Goal: Task Accomplishment & Management: Complete application form

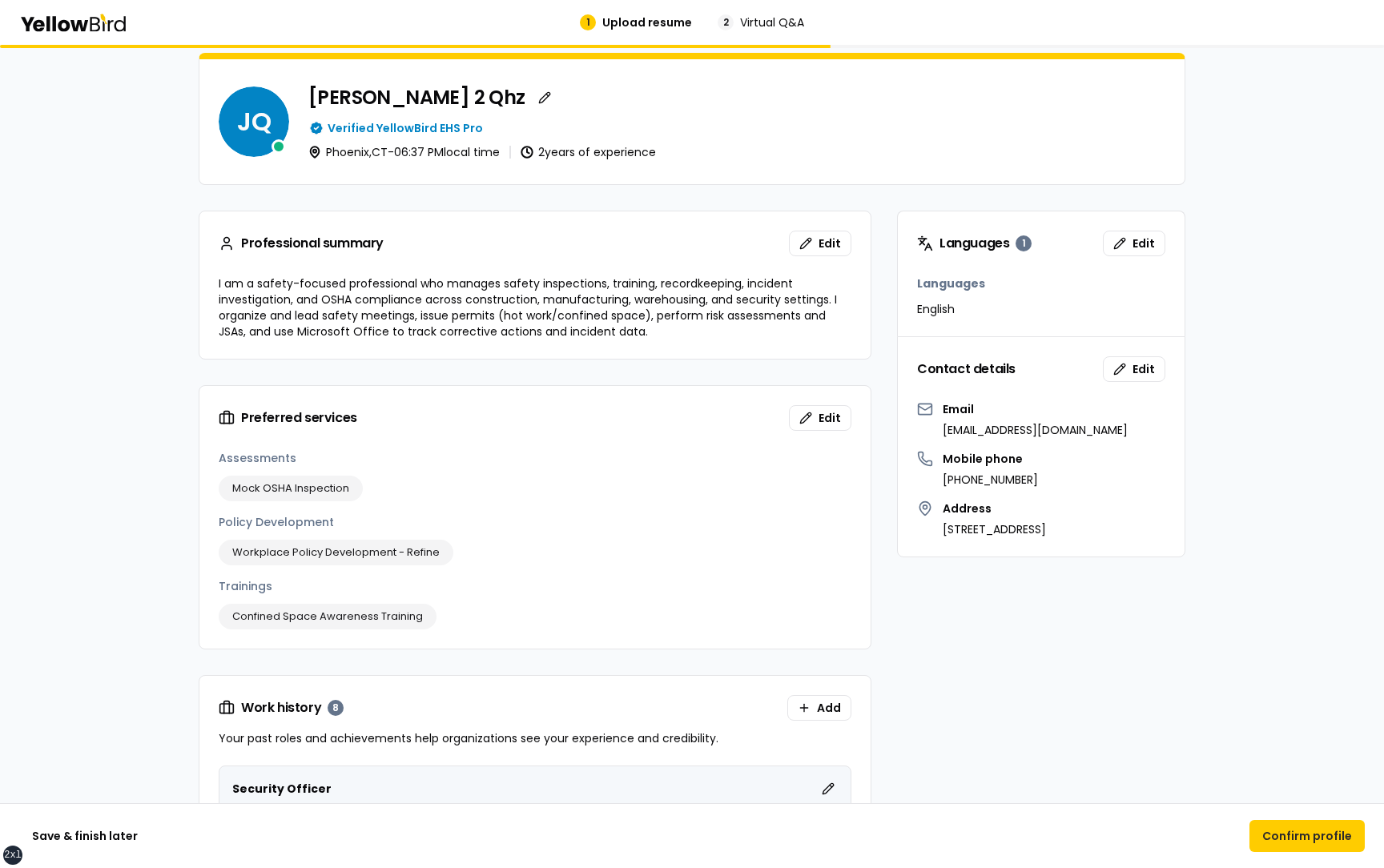
scroll to position [114, 0]
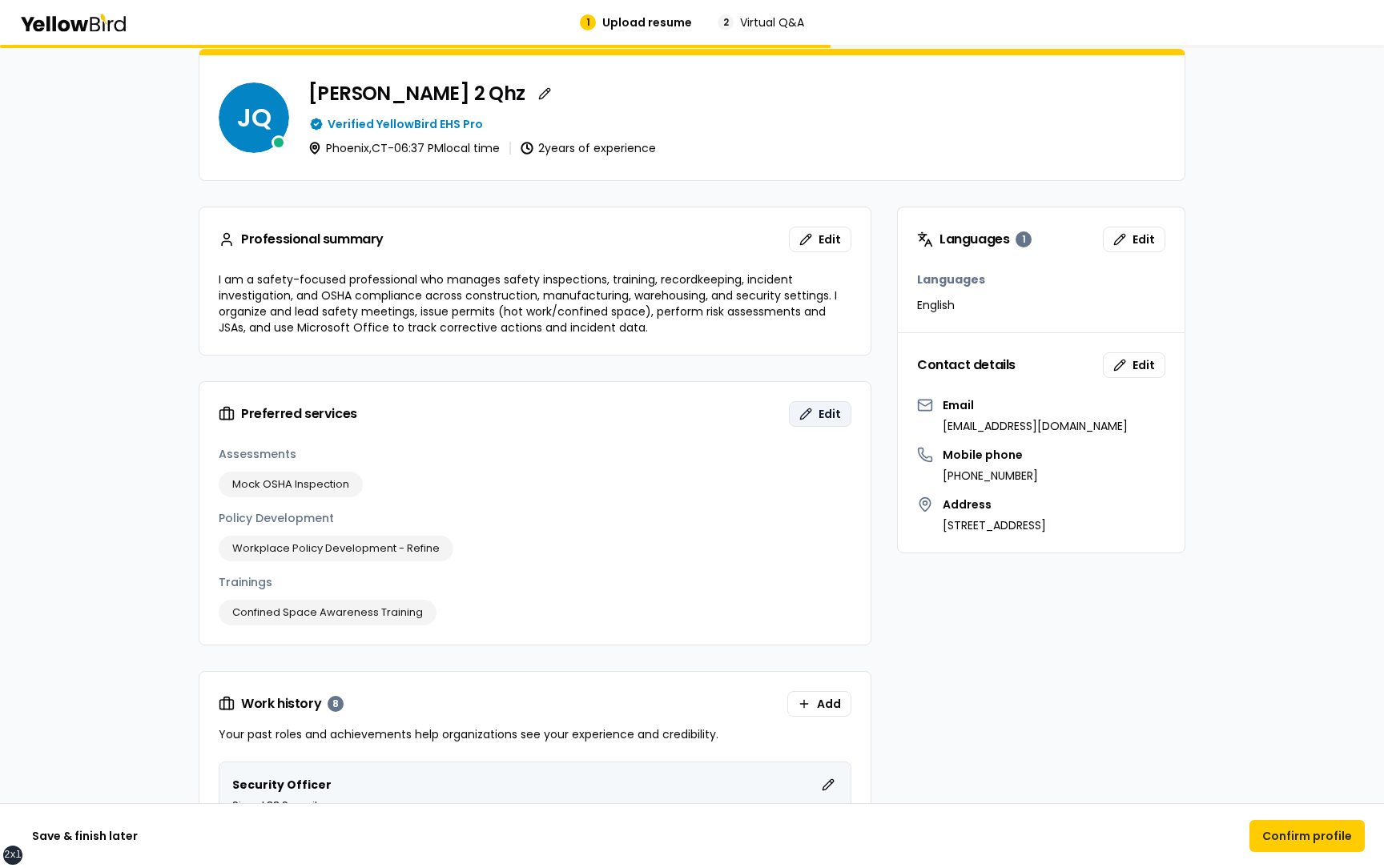
click at [815, 414] on button "Edit" at bounding box center [820, 413] width 63 height 25
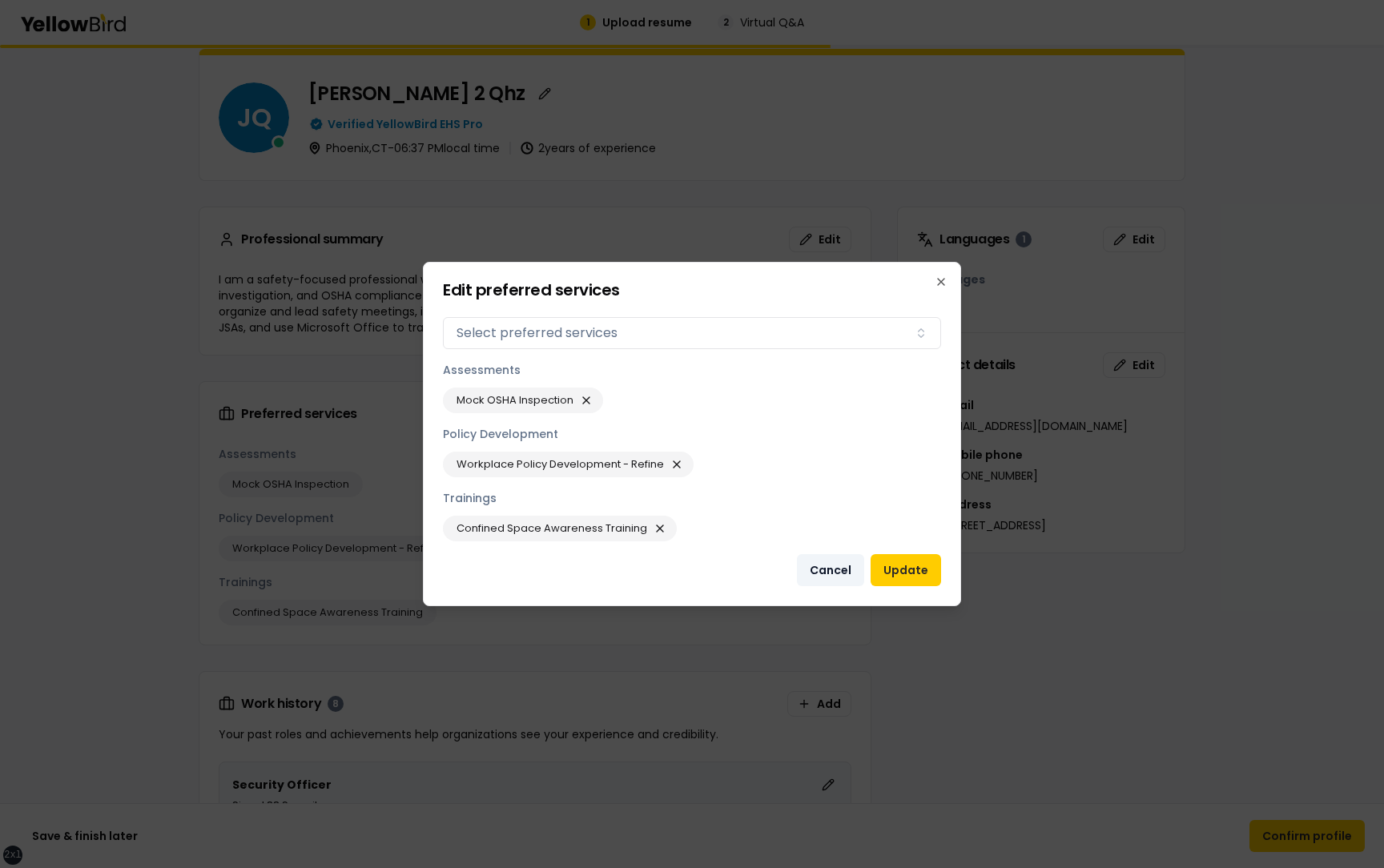
click at [824, 473] on button "Cancel" at bounding box center [831, 570] width 68 height 32
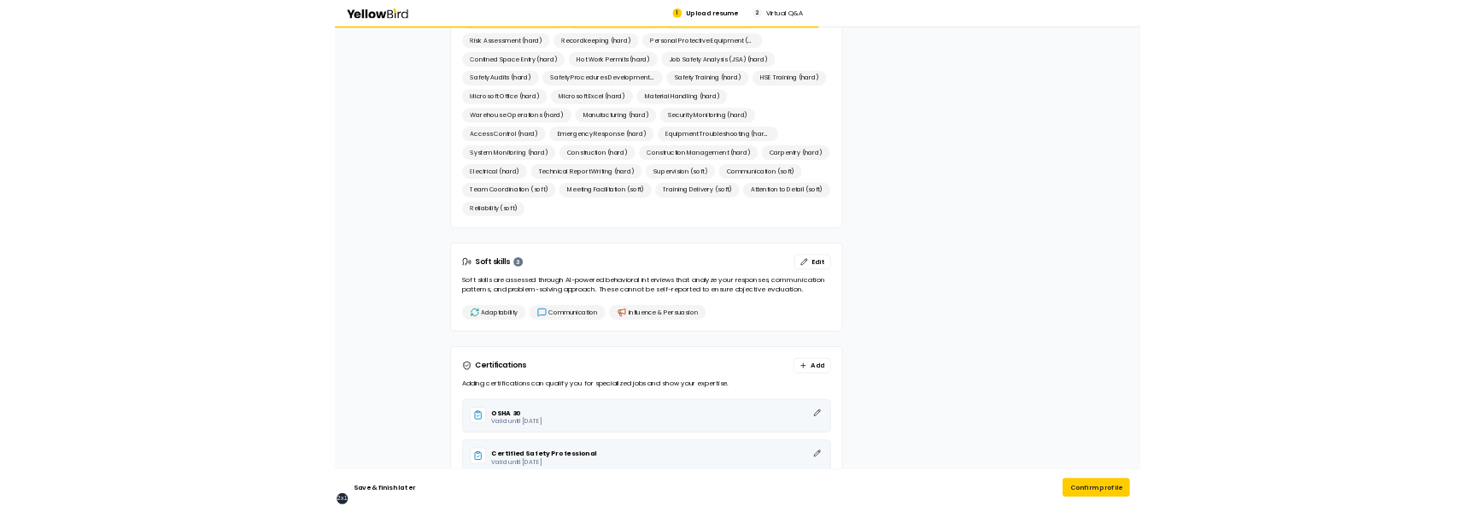
scroll to position [2323, 0]
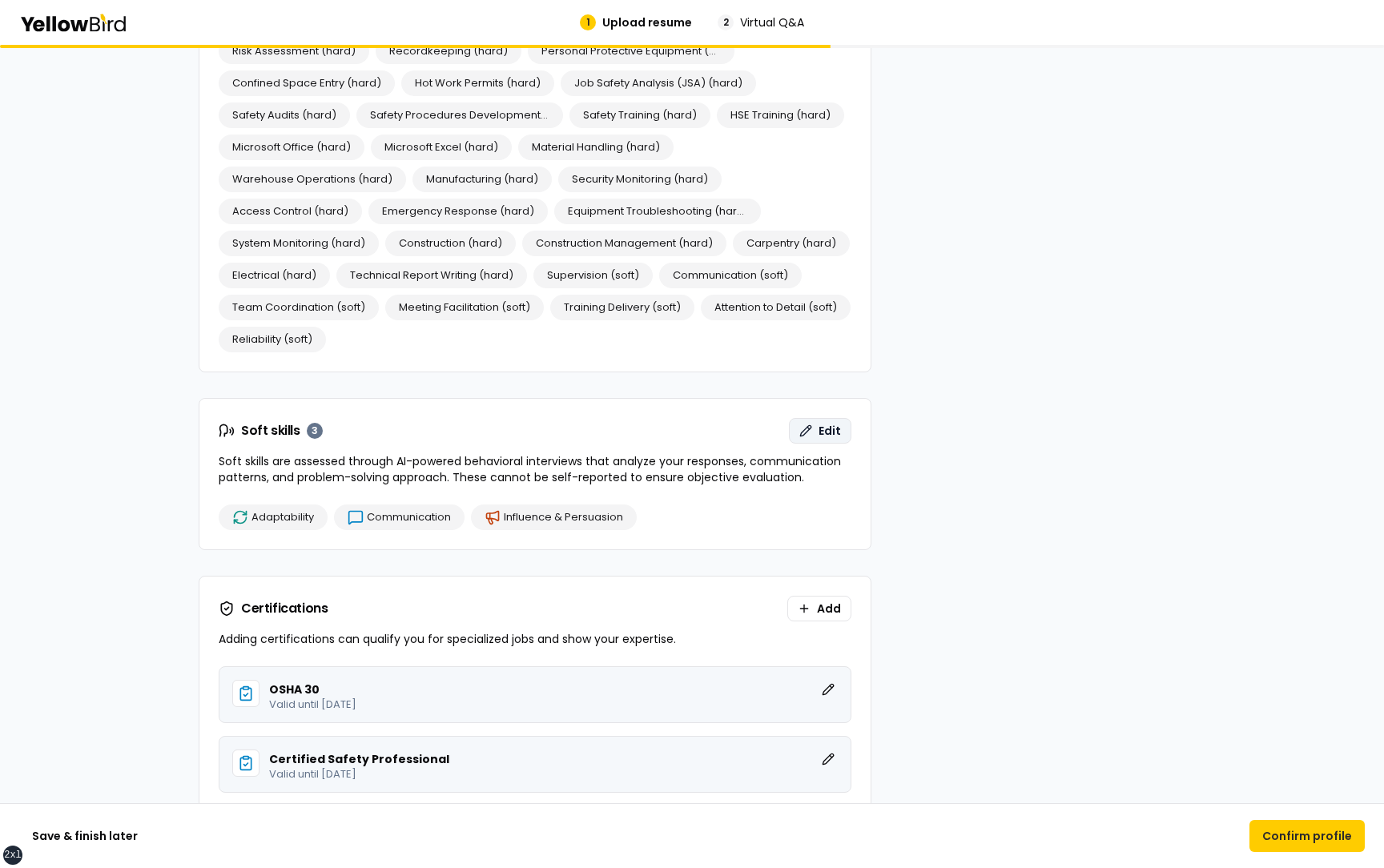
click at [810, 441] on button "Edit" at bounding box center [820, 430] width 63 height 25
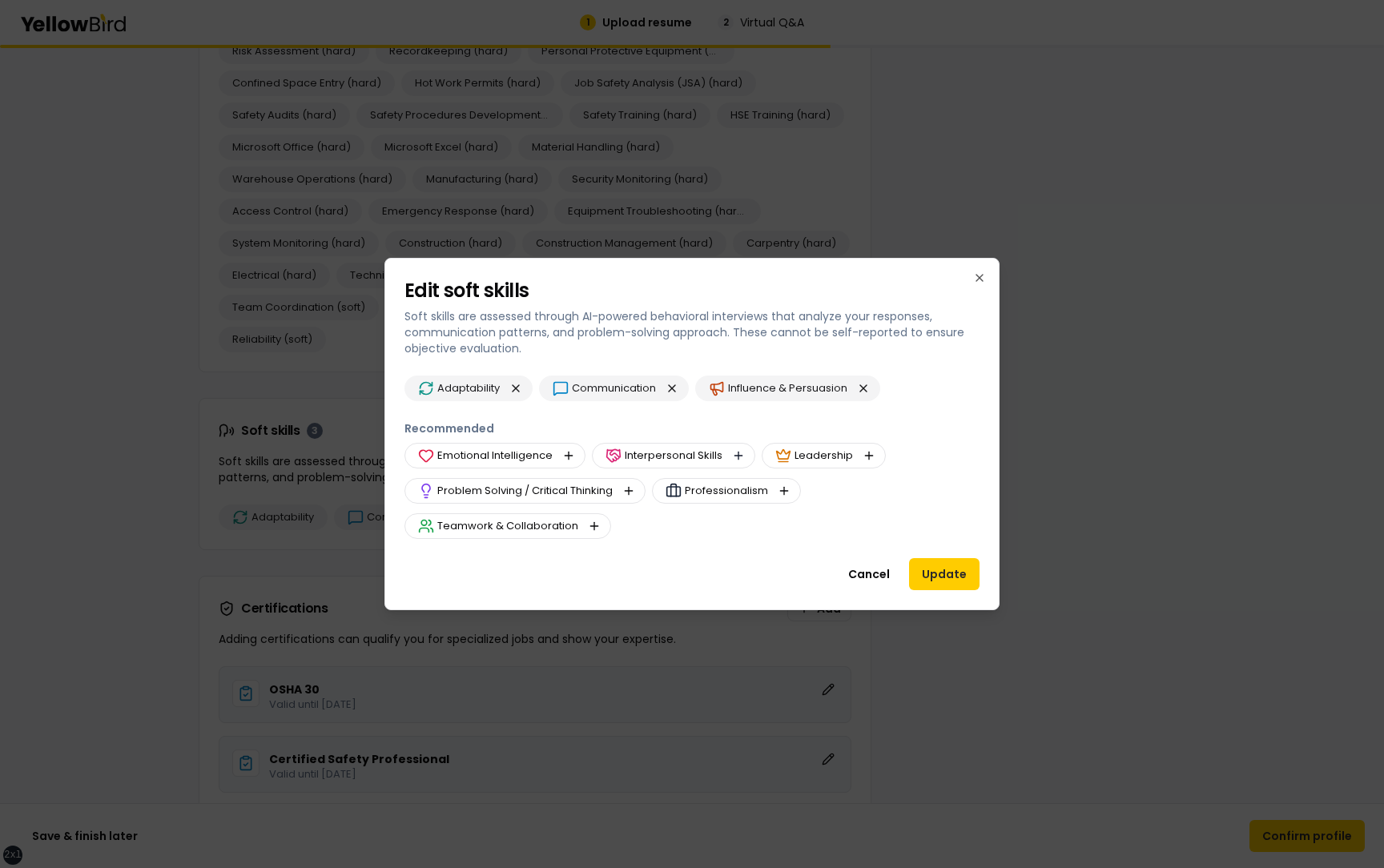
click at [737, 453] on button "button" at bounding box center [738, 456] width 19 height 19
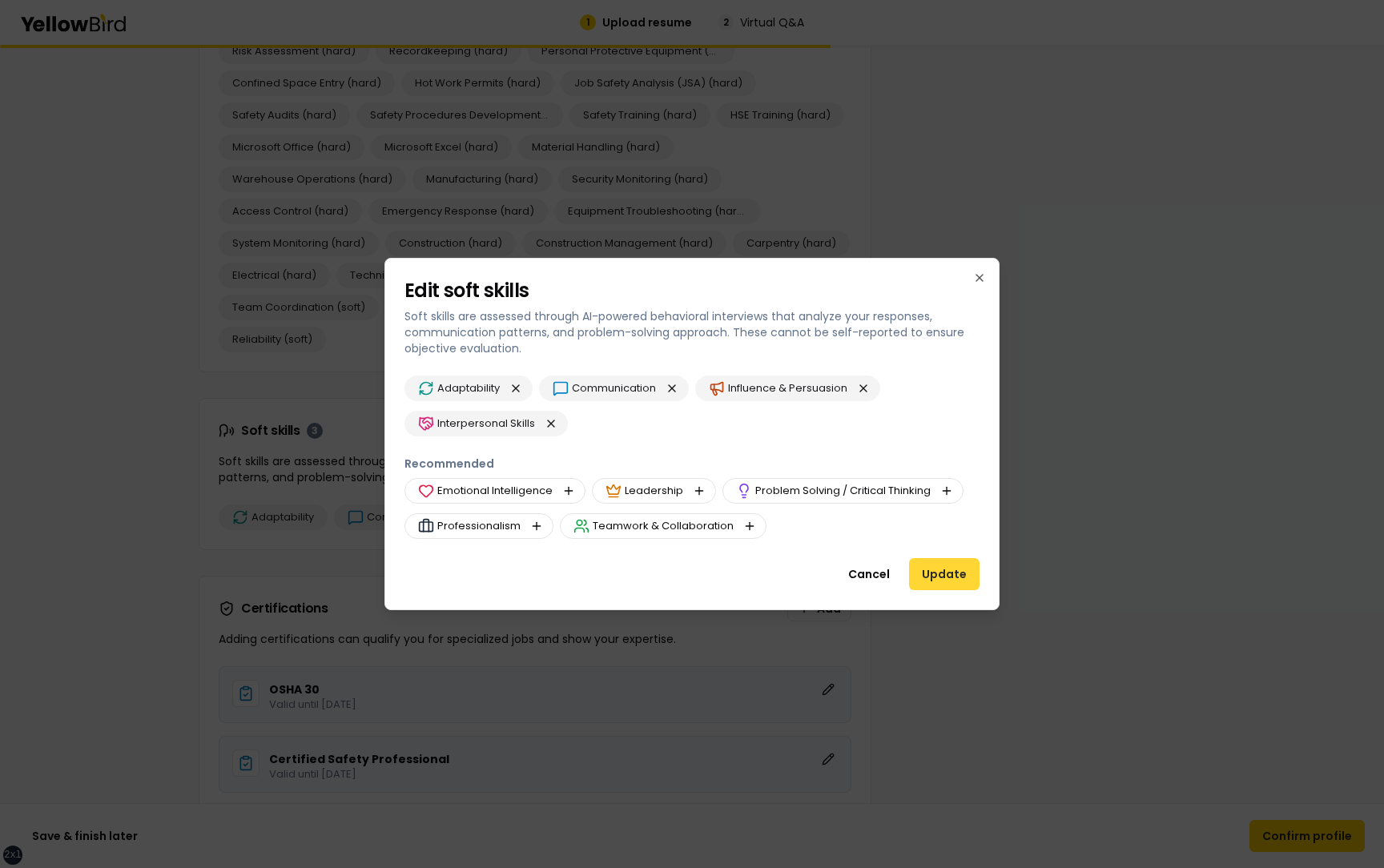
click at [941, 473] on button "Update" at bounding box center [943, 574] width 70 height 32
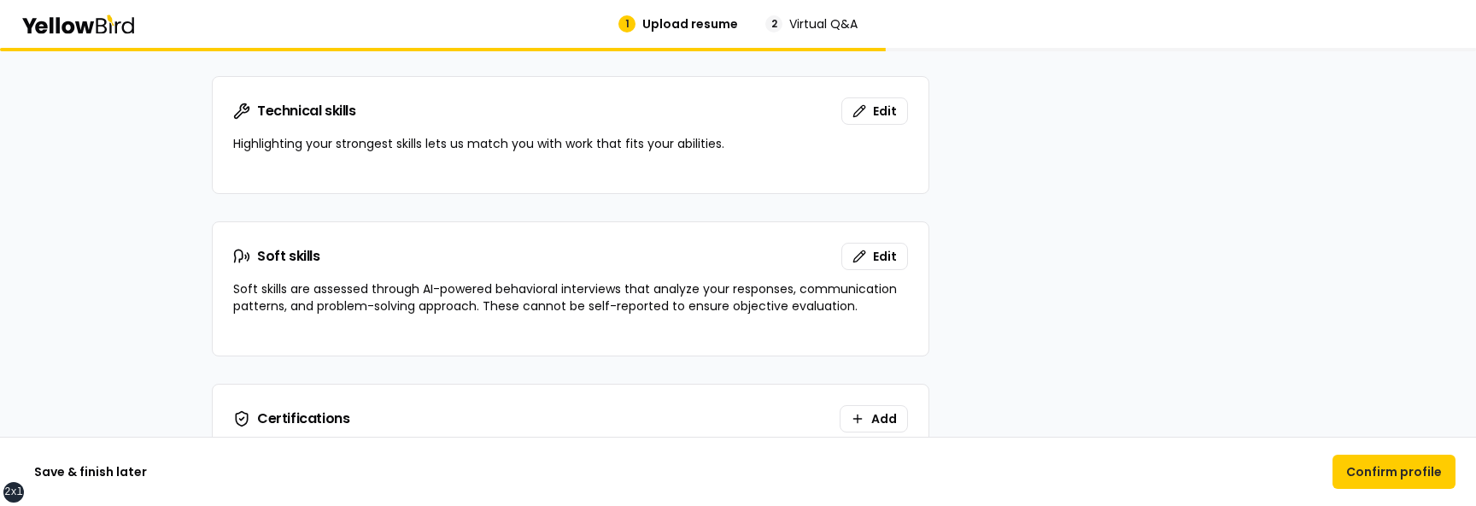
scroll to position [2129, 0]
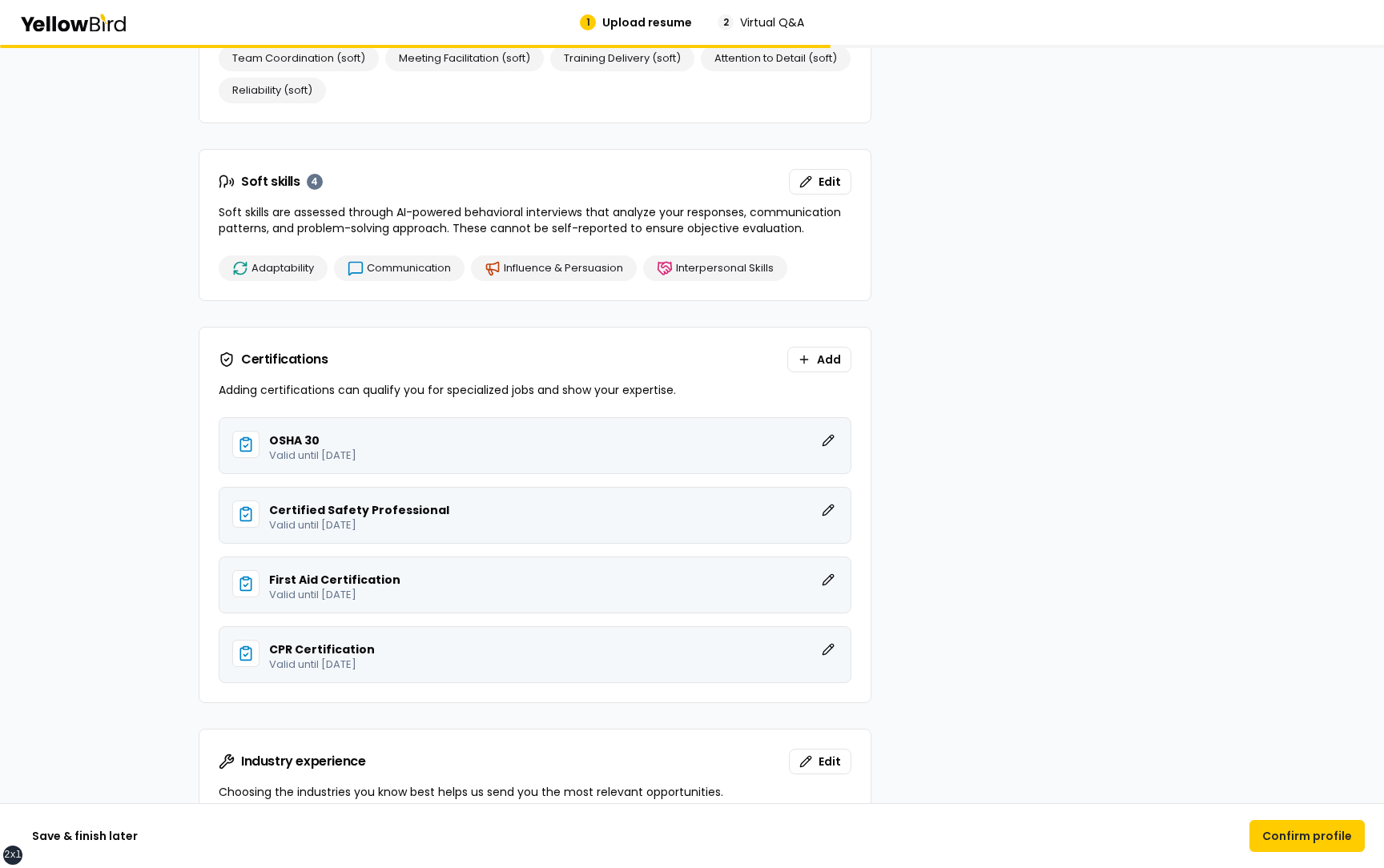
scroll to position [2447, 0]
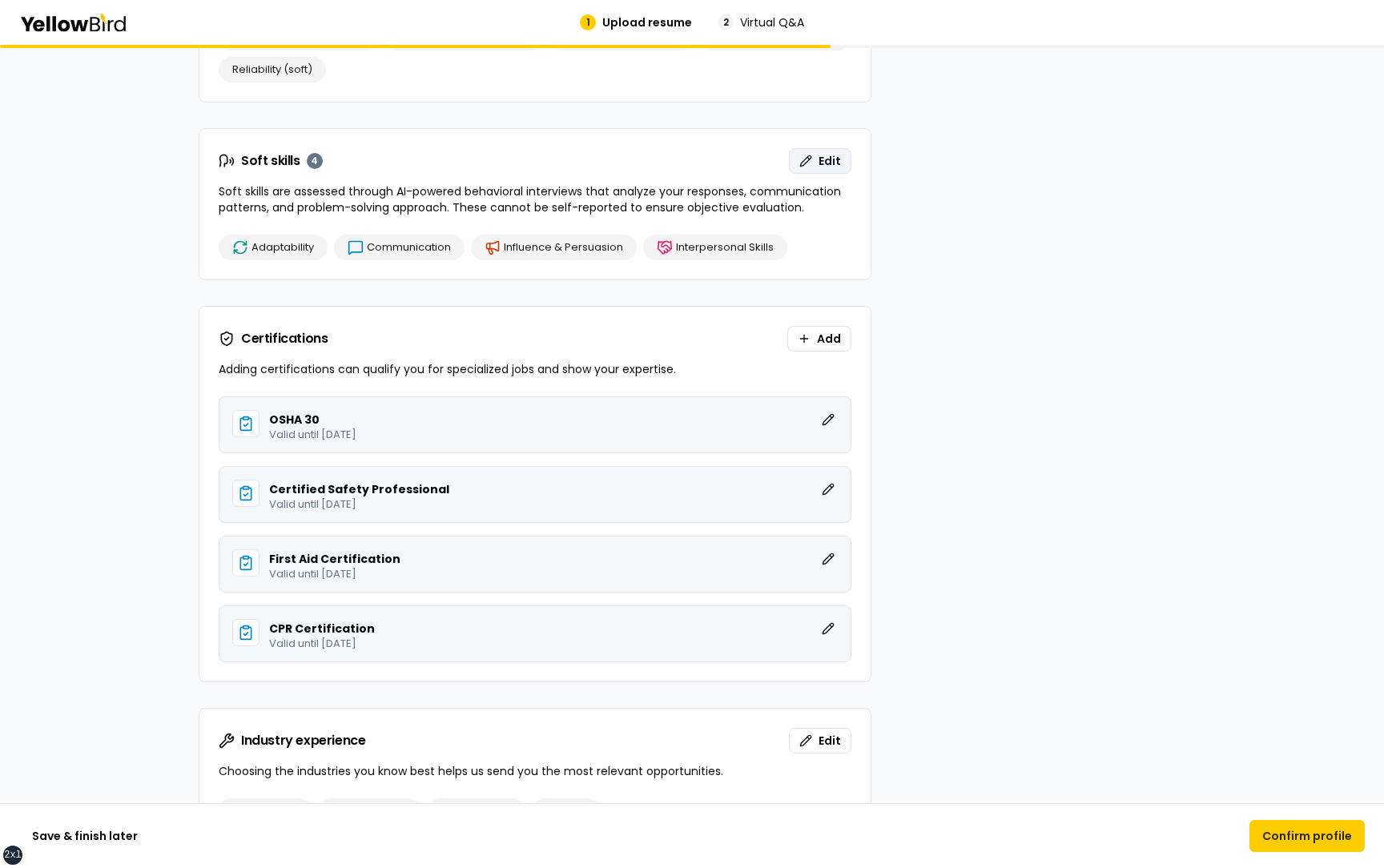
click at [822, 157] on span "Edit" at bounding box center [830, 160] width 23 height 16
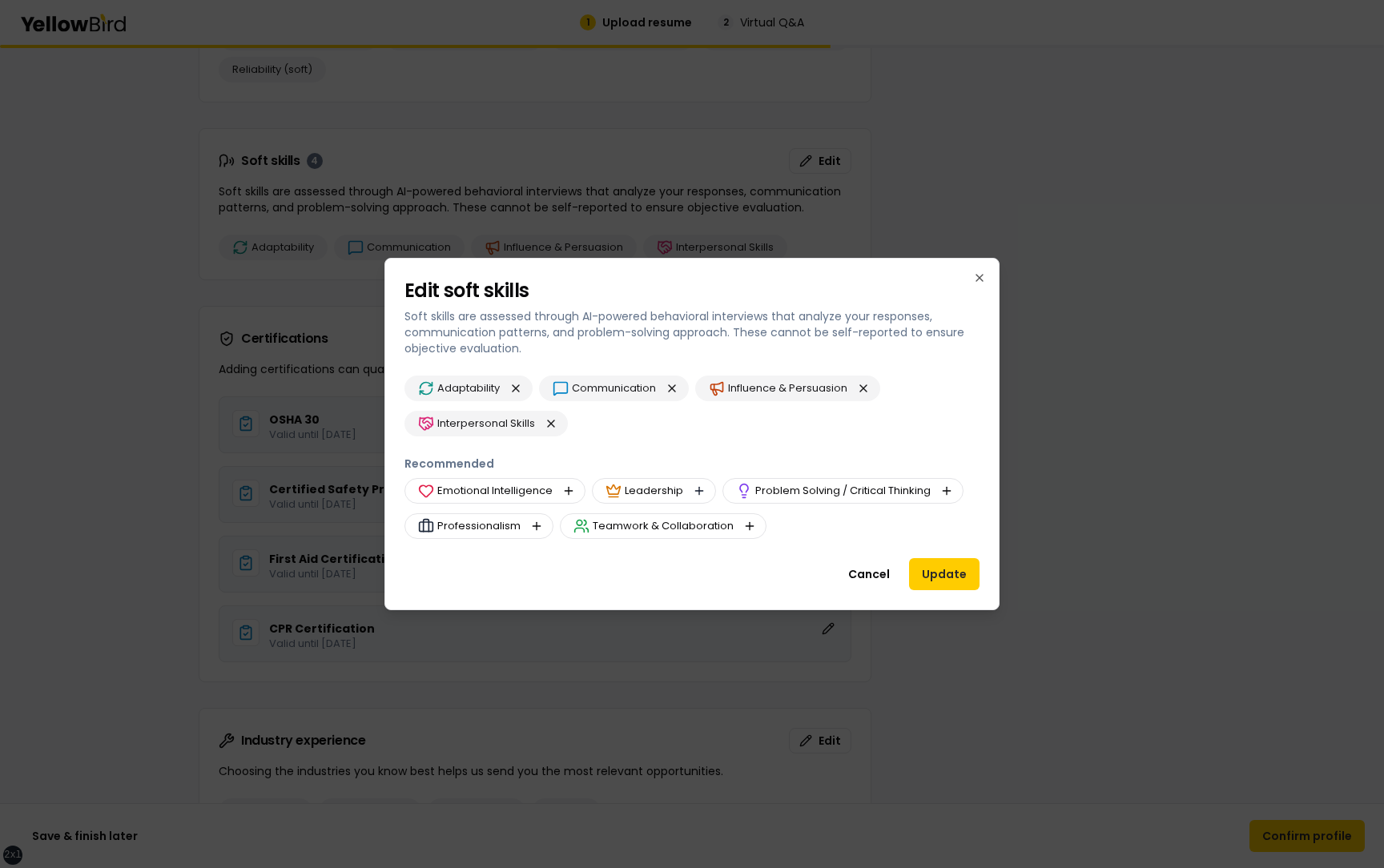
click at [698, 473] on button "button" at bounding box center [699, 490] width 19 height 19
click at [940, 473] on button "Update" at bounding box center [943, 574] width 70 height 32
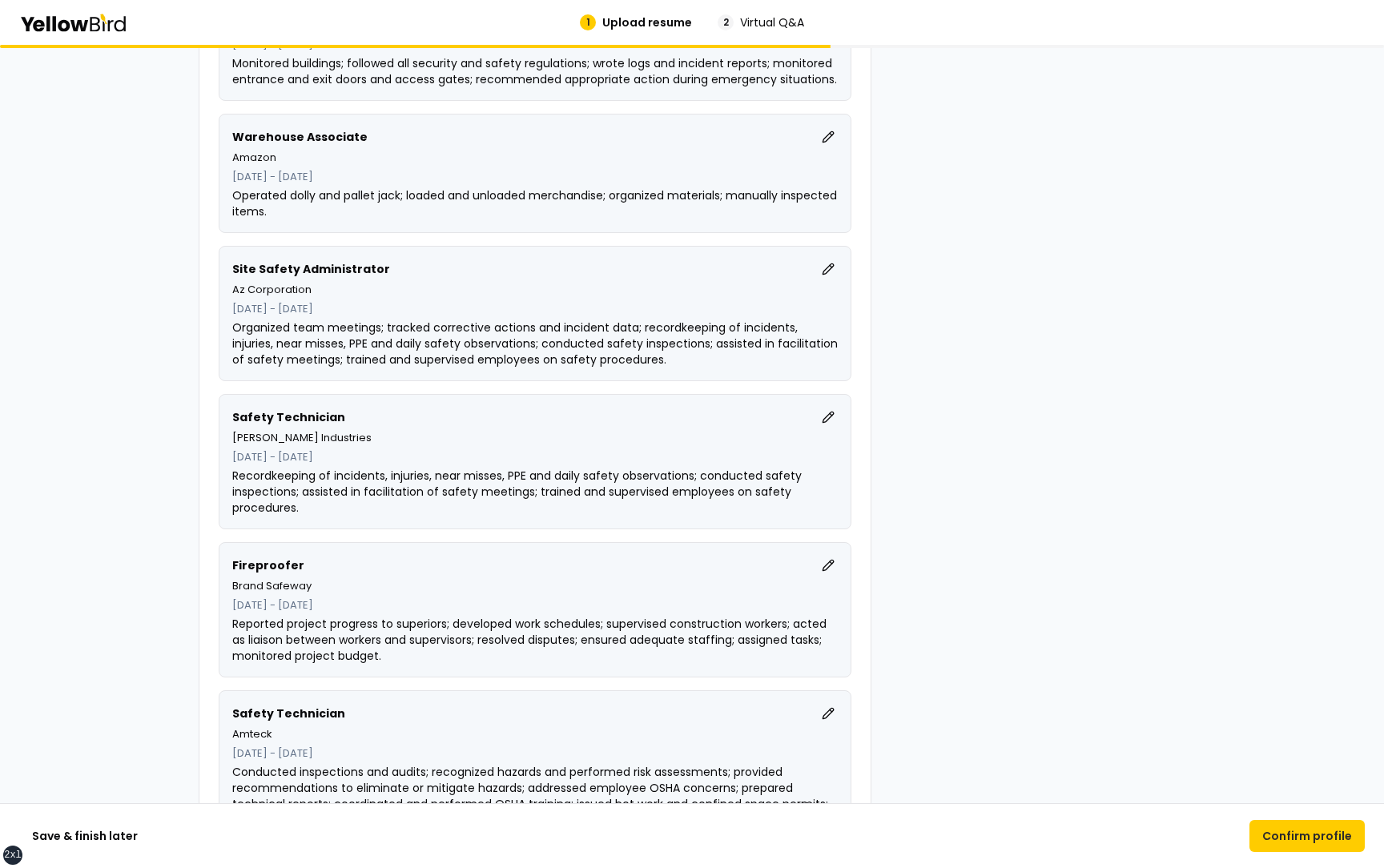
scroll to position [874, 0]
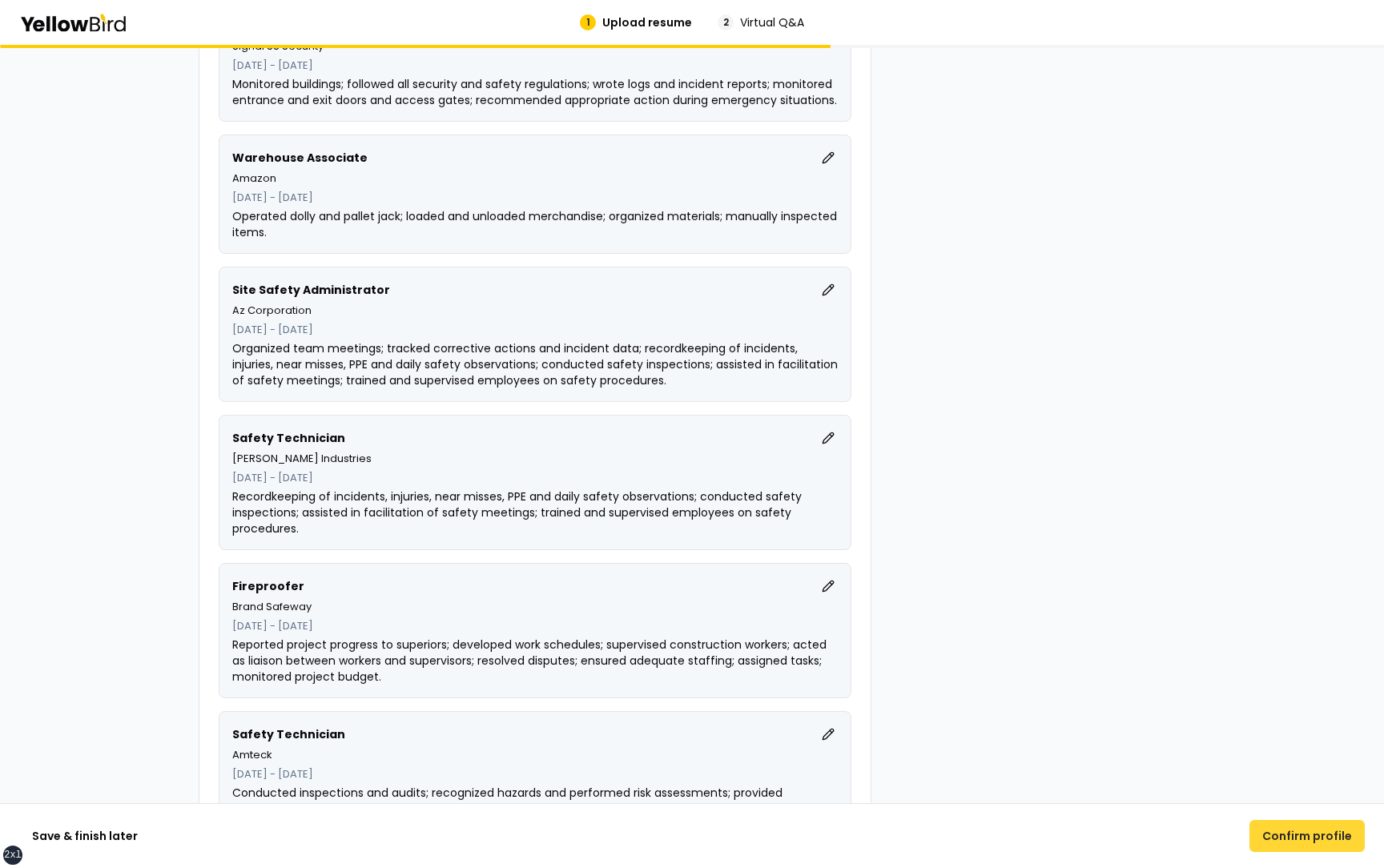
click at [1309, 473] on button "Confirm profile" at bounding box center [1306, 836] width 115 height 32
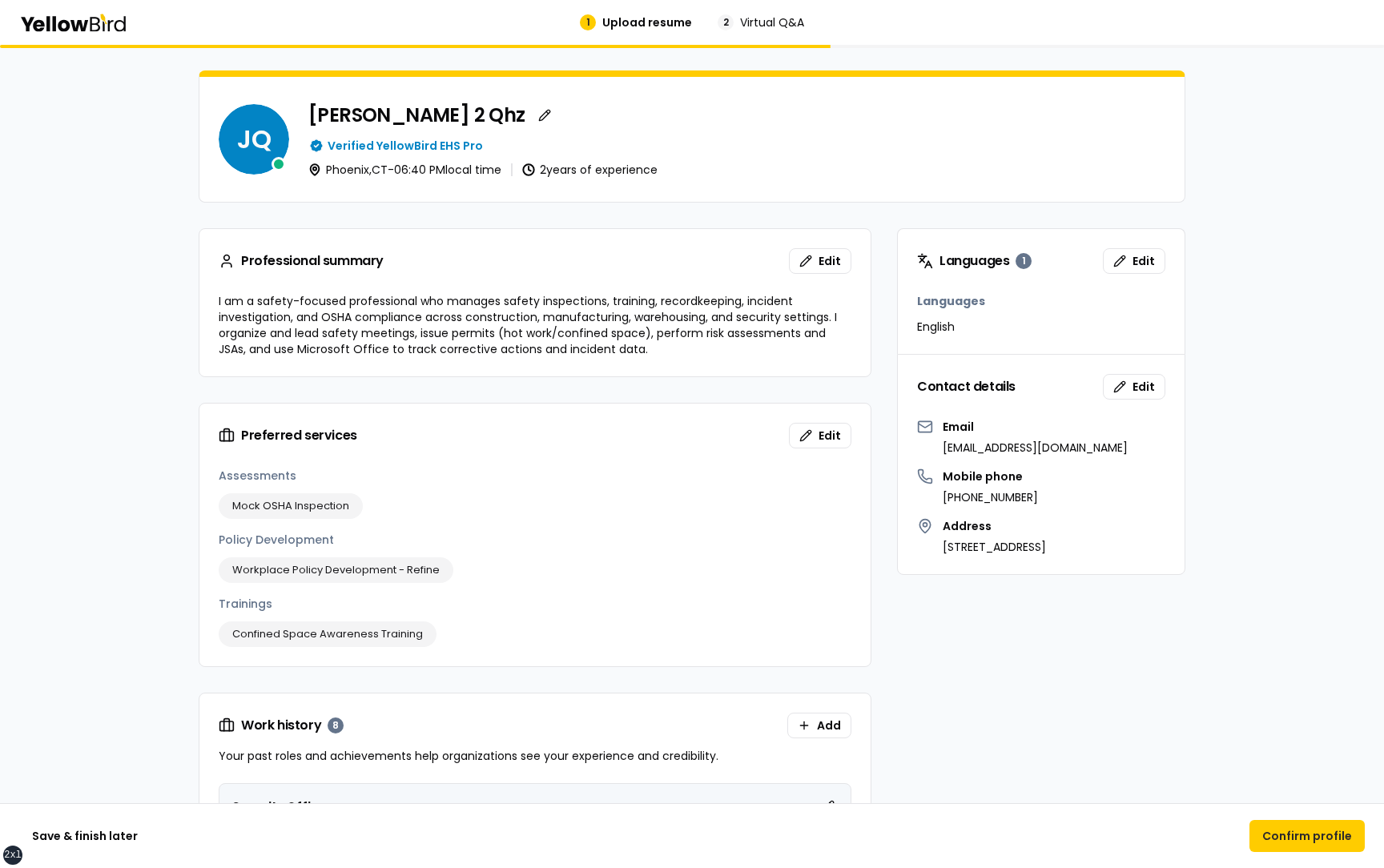
scroll to position [0, 0]
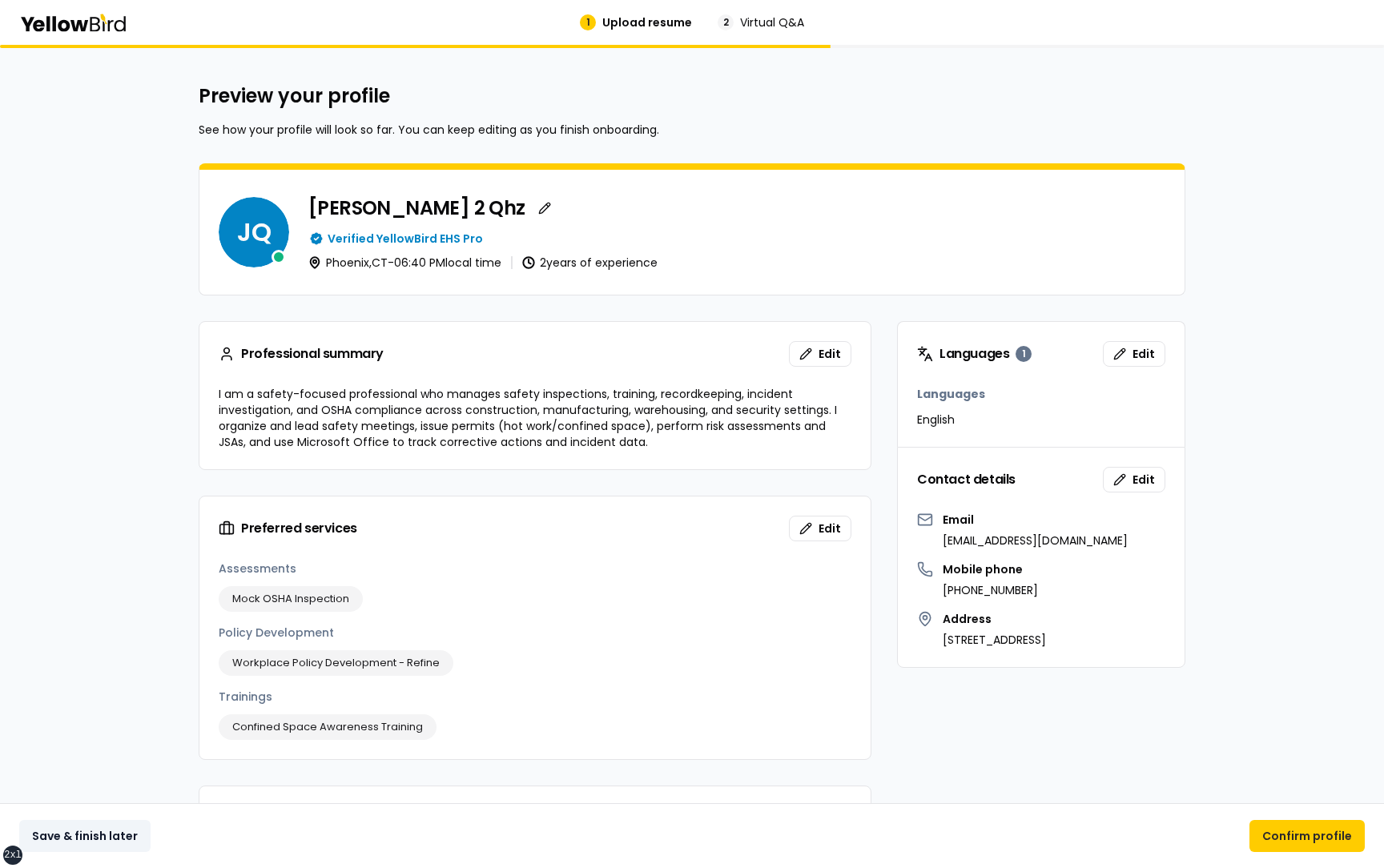
click at [127, 473] on button "Save & finish later" at bounding box center [84, 836] width 131 height 32
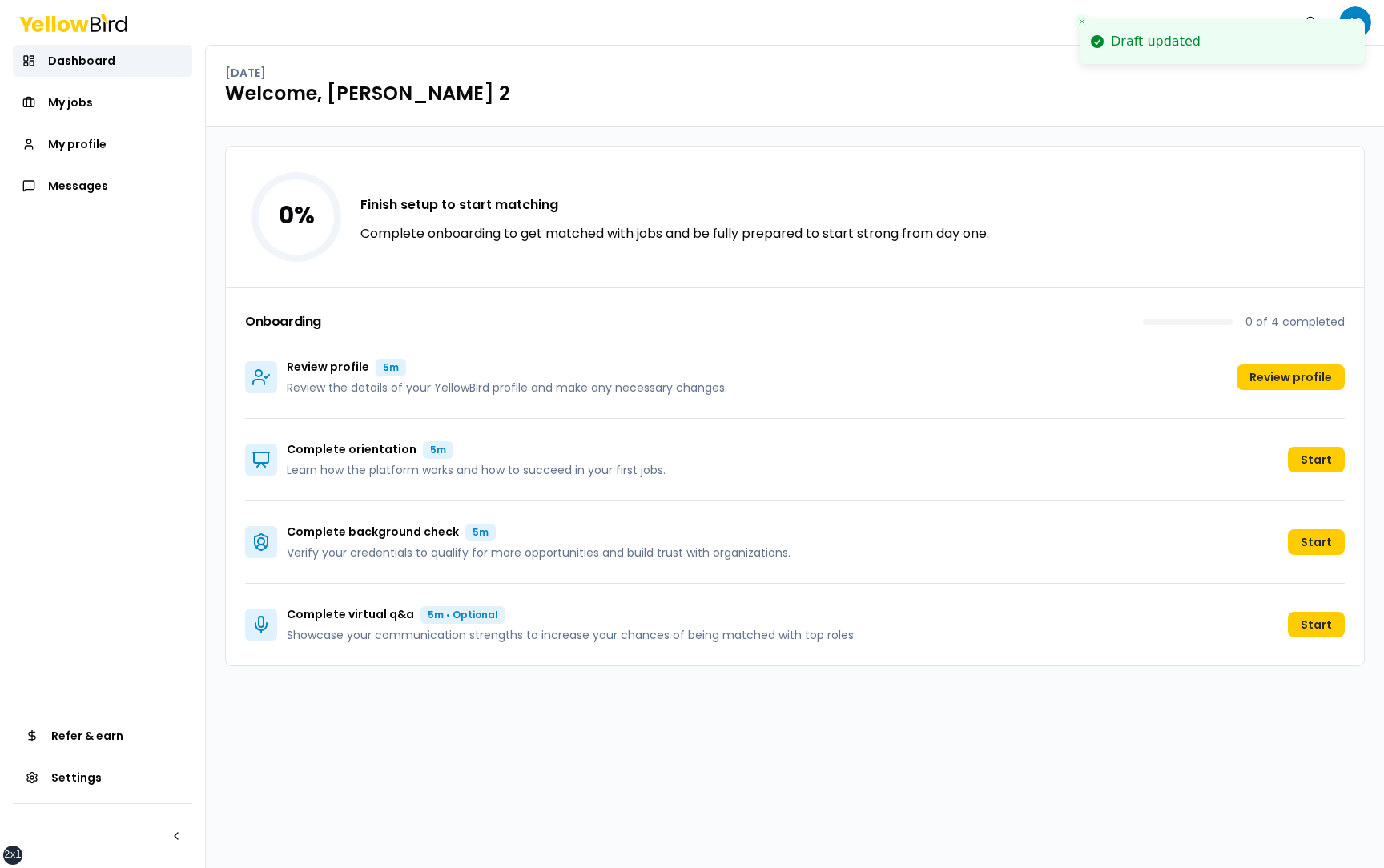
click at [1078, 22] on icon "Close toast" at bounding box center [1082, 22] width 9 height 9
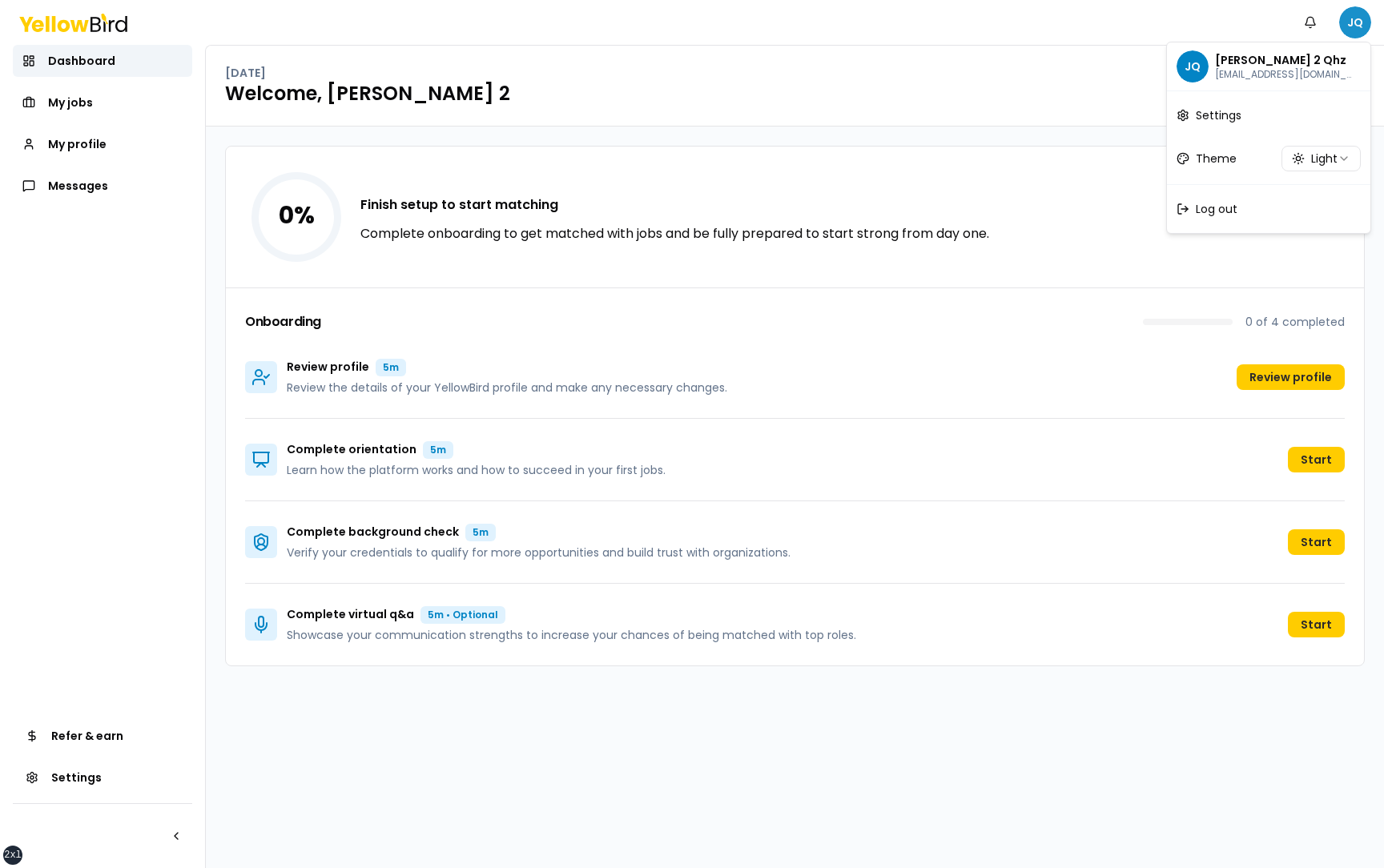
click at [1354, 21] on html "xs sm md lg xl 2xl Notifications JQ Dashboard My jobs My profile Messages Refer…" at bounding box center [692, 434] width 1384 height 868
click at [1256, 216] on div "Log out" at bounding box center [1269, 209] width 197 height 41
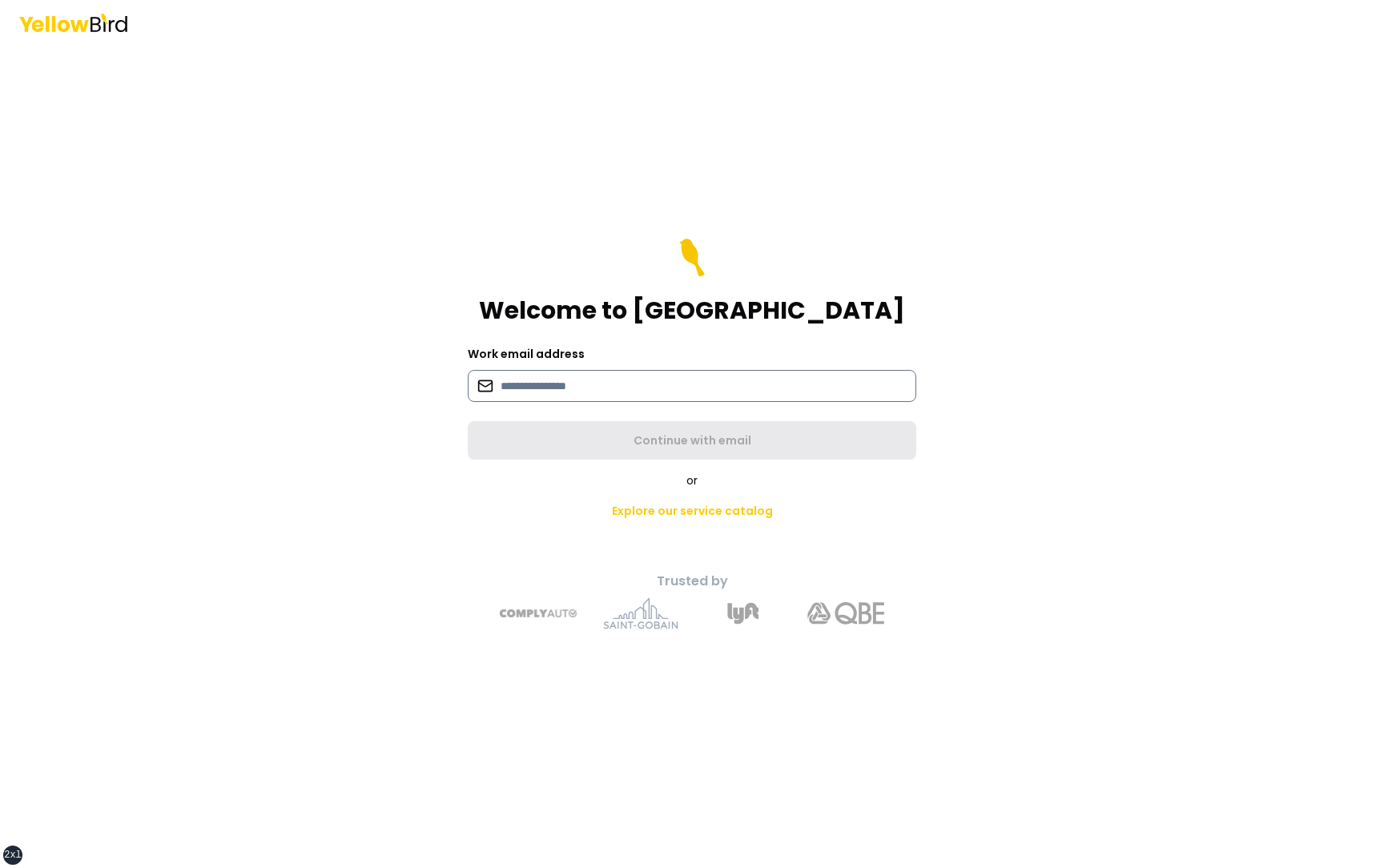
click at [651, 392] on input at bounding box center [692, 386] width 448 height 32
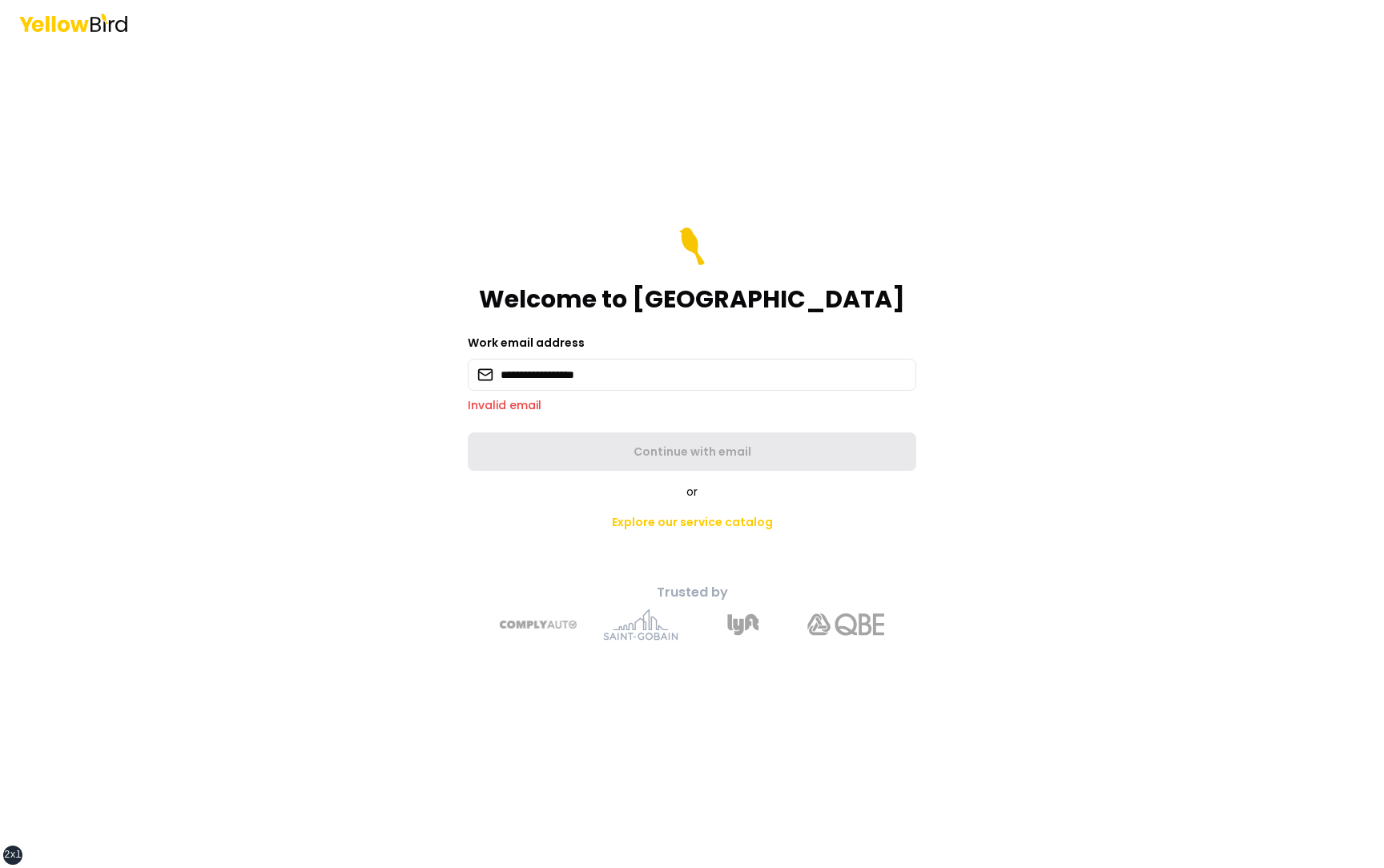
type input "**********"
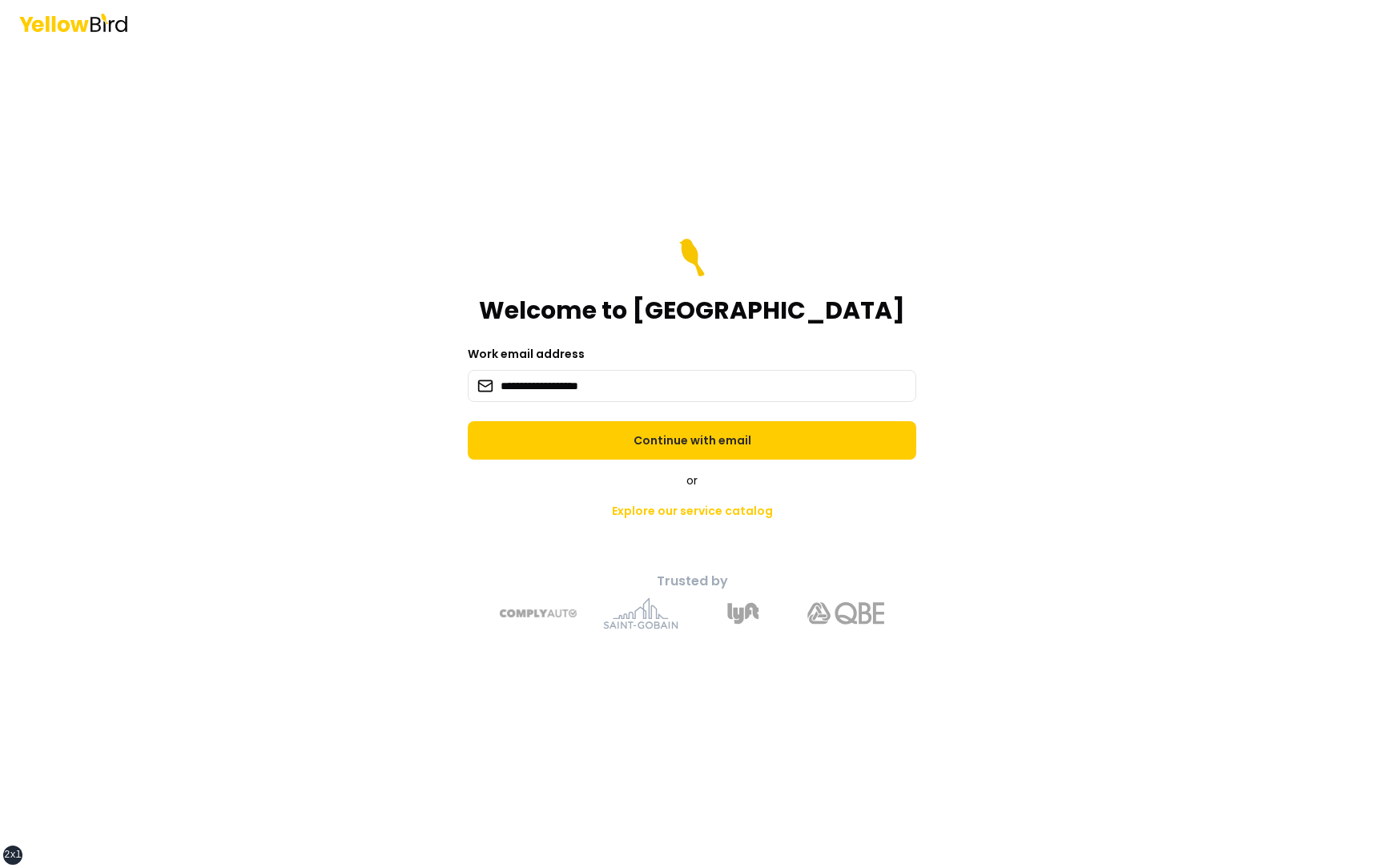
click button "Continue with email" at bounding box center [692, 440] width 448 height 38
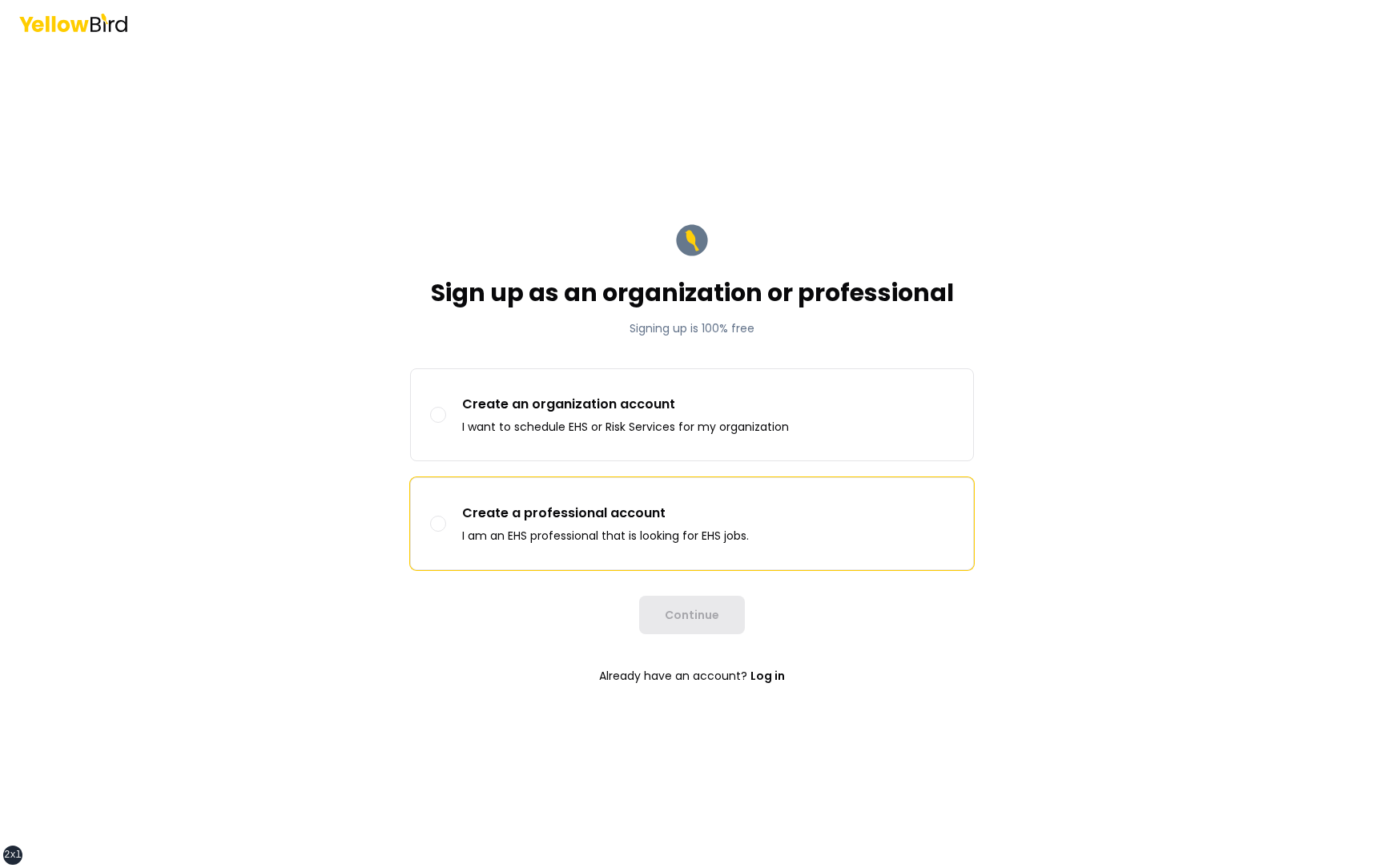
click at [651, 473] on p "I am an EHS professional that is looking for EHS jobs." at bounding box center [606, 535] width 287 height 16
click at [446, 473] on button "Create a professional account I am an EHS professional that is looking for EHS …" at bounding box center [438, 523] width 16 height 16
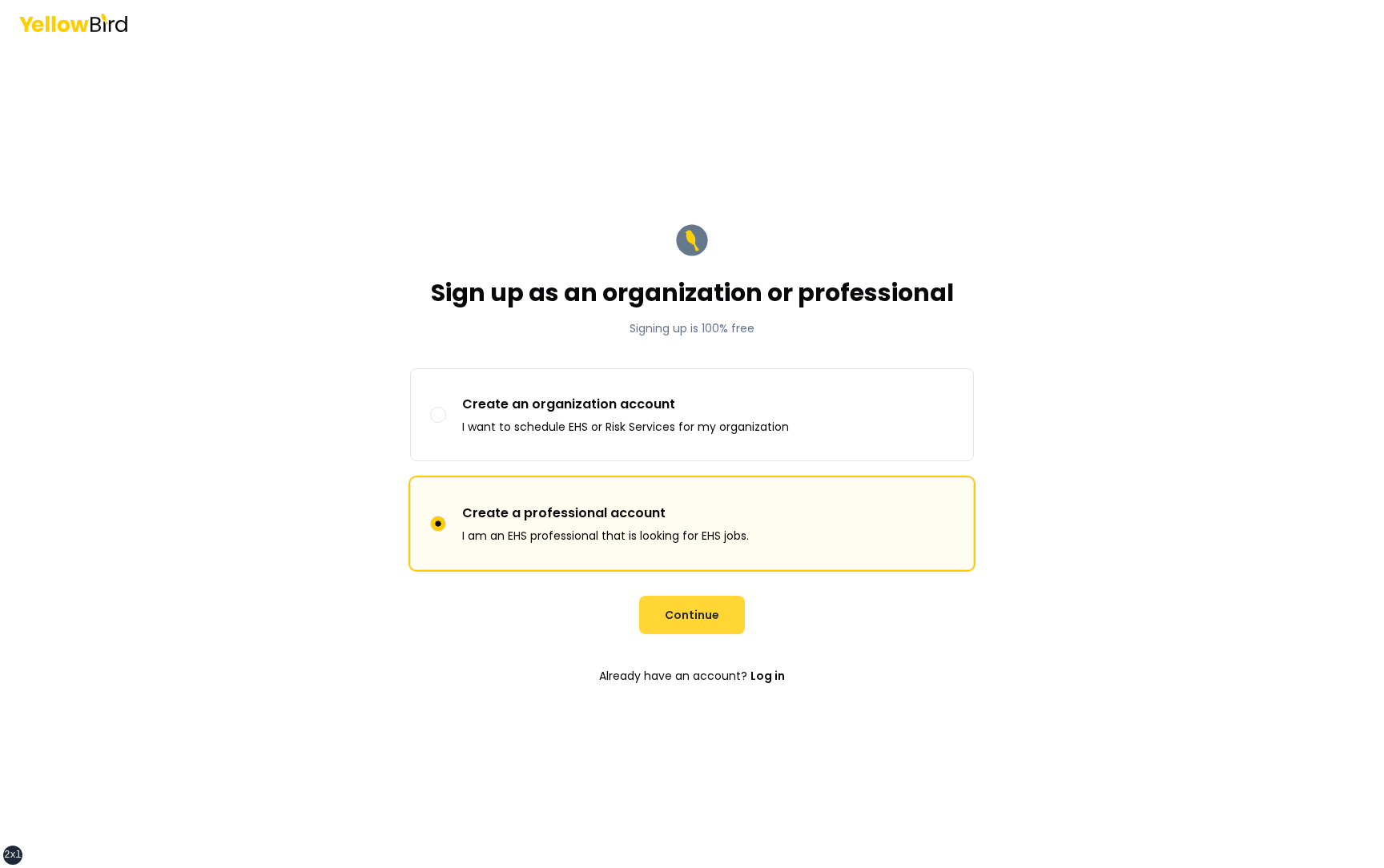
click at [695, 473] on button "Continue" at bounding box center [692, 614] width 106 height 38
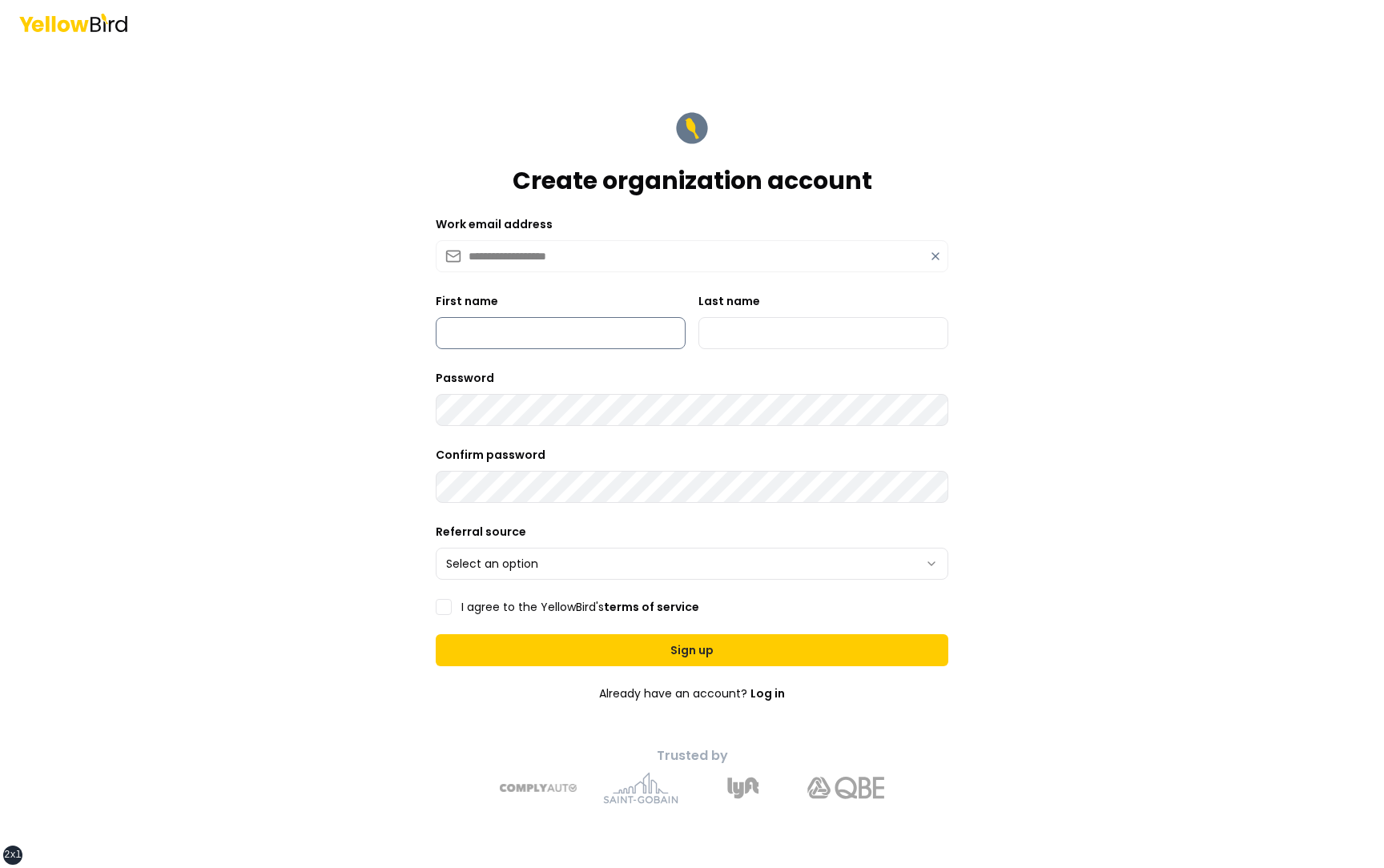
click at [568, 341] on input "First name" at bounding box center [561, 333] width 249 height 32
type input "****"
type input "*"
type input "*****"
click at [522, 473] on html "**********" at bounding box center [692, 434] width 1384 height 868
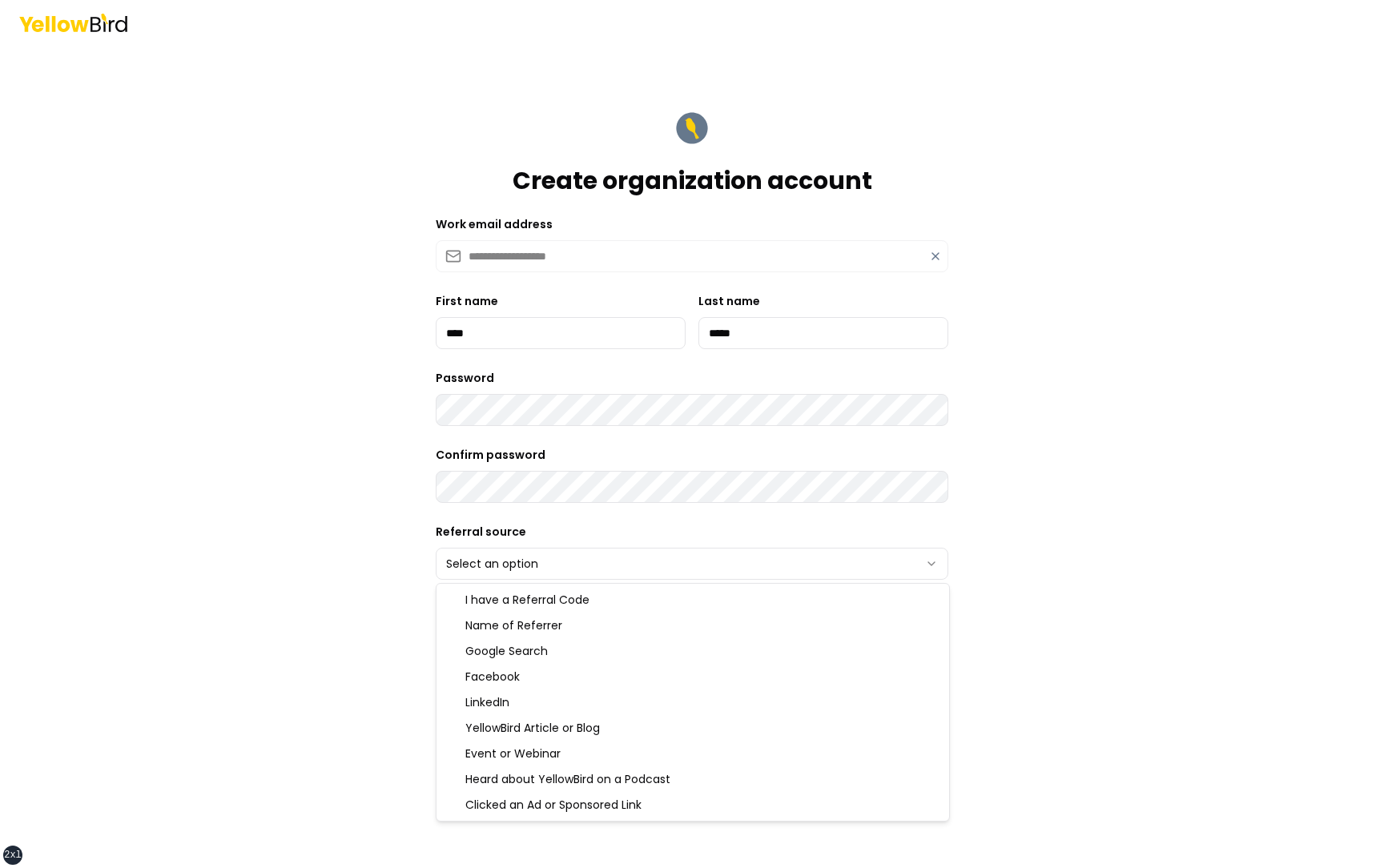
select select "******"
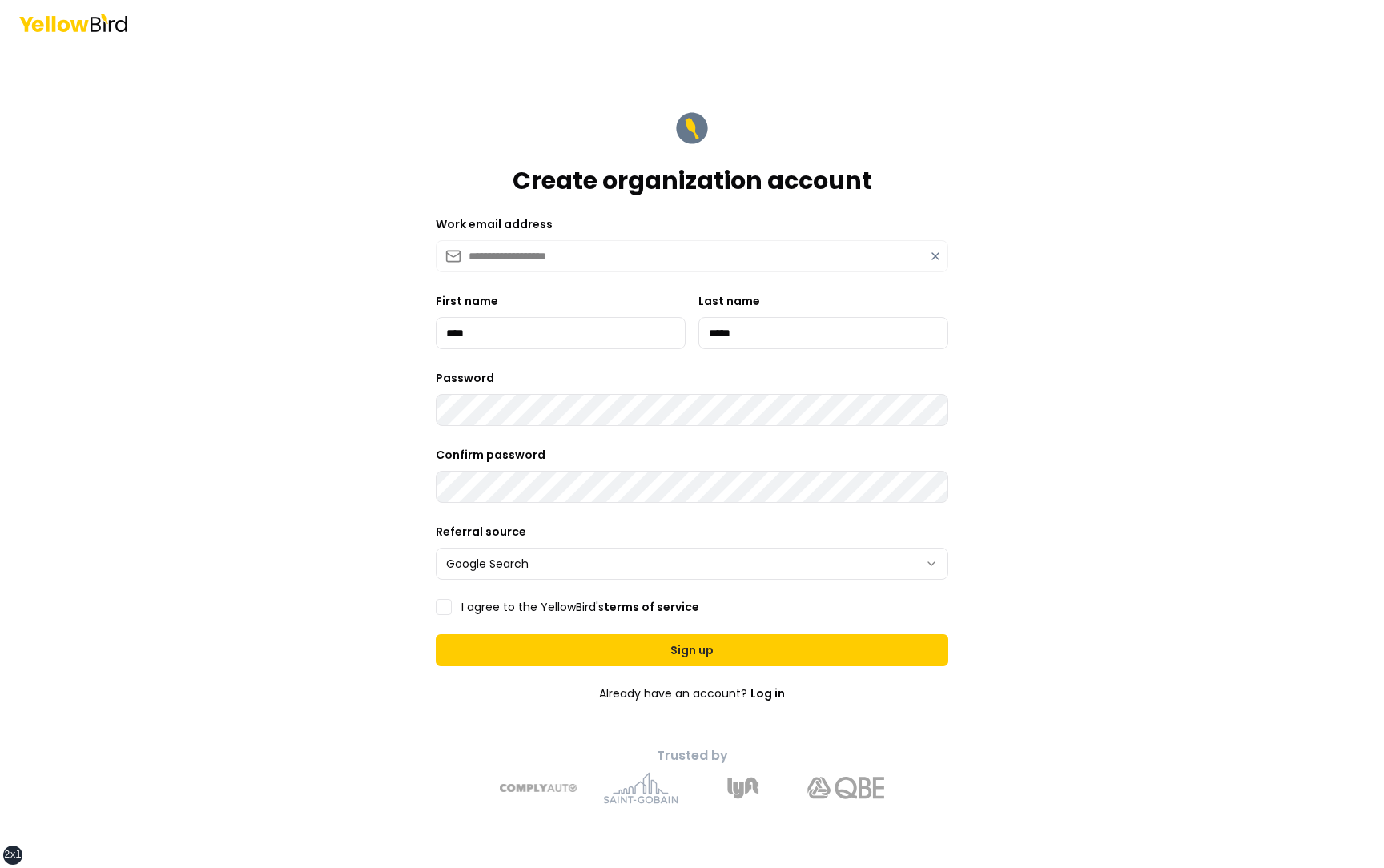
click at [510, 473] on label "I agree to the YellowBird's terms of service" at bounding box center [580, 606] width 238 height 11
click at [452, 473] on button "I agree to the YellowBird's terms of service" at bounding box center [444, 606] width 16 height 16
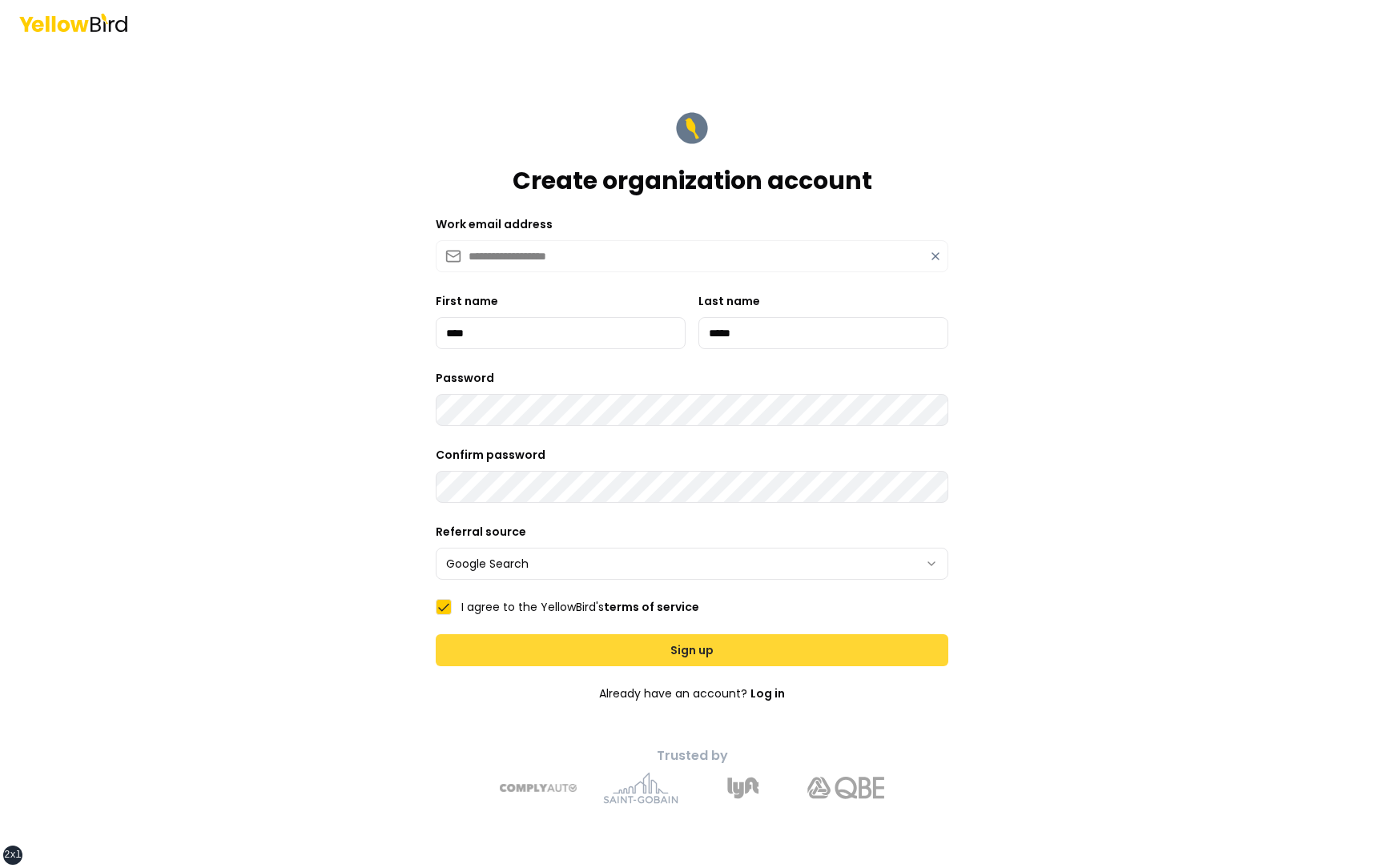
click at [525, 473] on button "Sign up" at bounding box center [692, 650] width 513 height 32
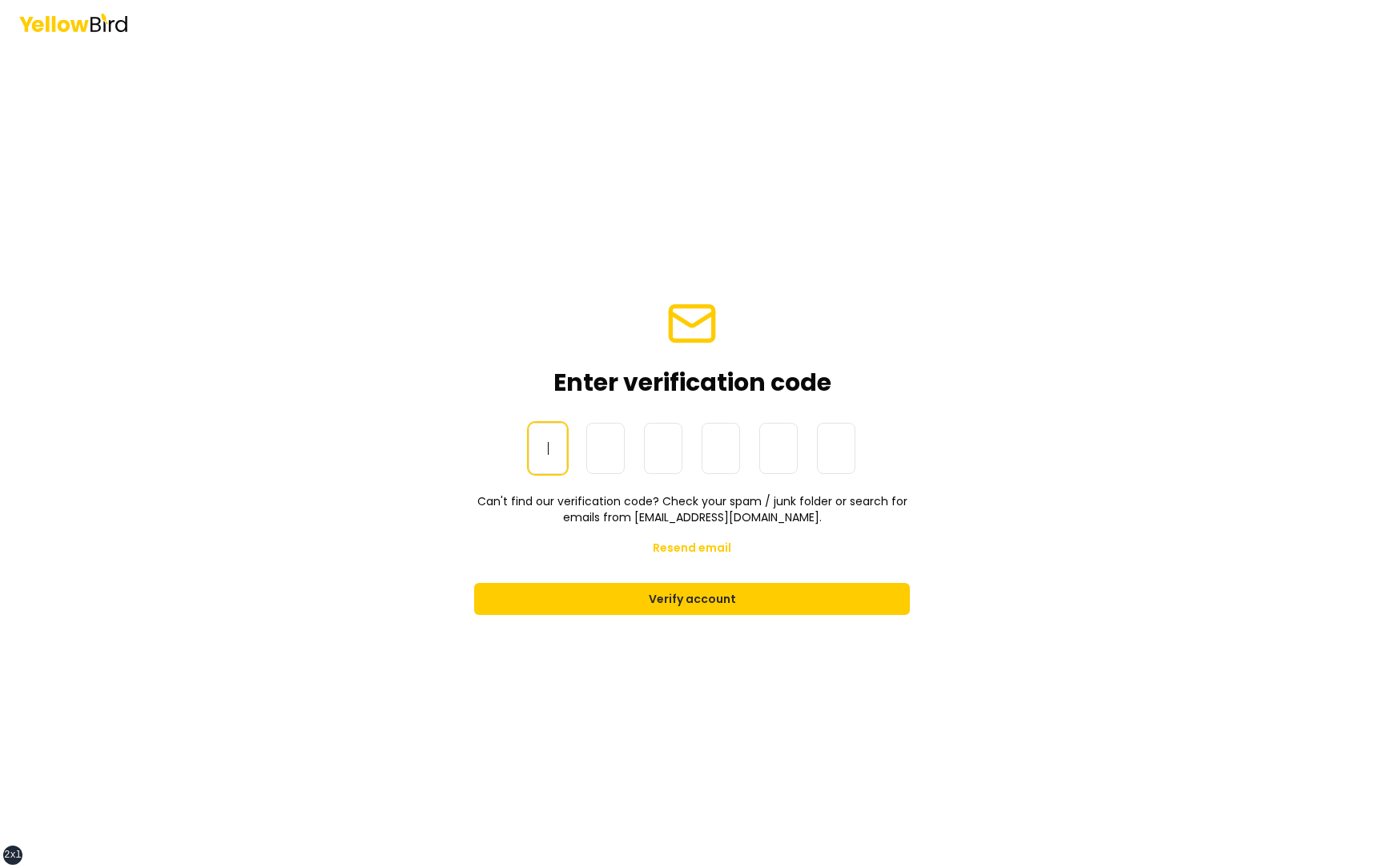
paste input "******"
type input "******"
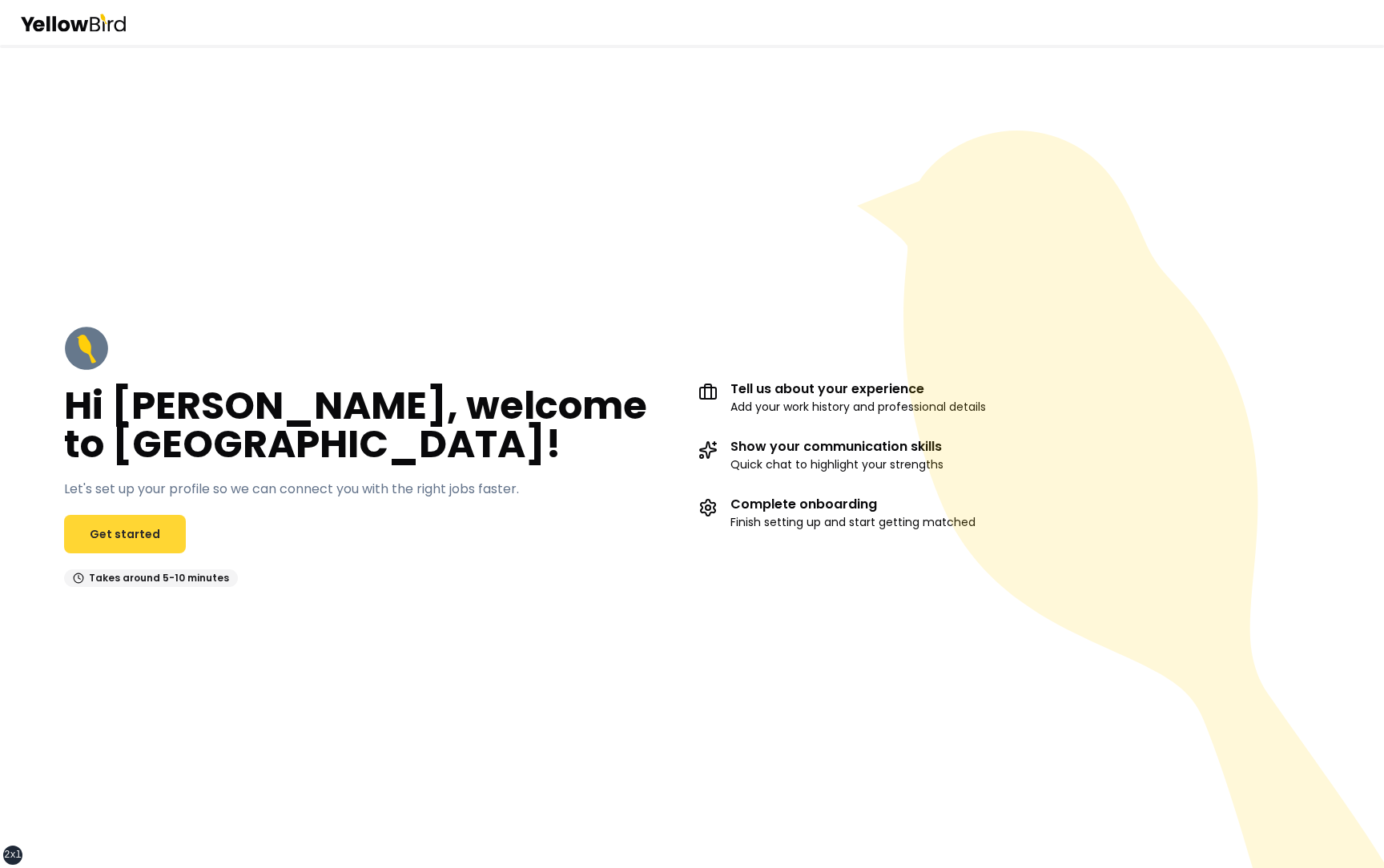
click at [146, 515] on link "Get started" at bounding box center [125, 533] width 122 height 38
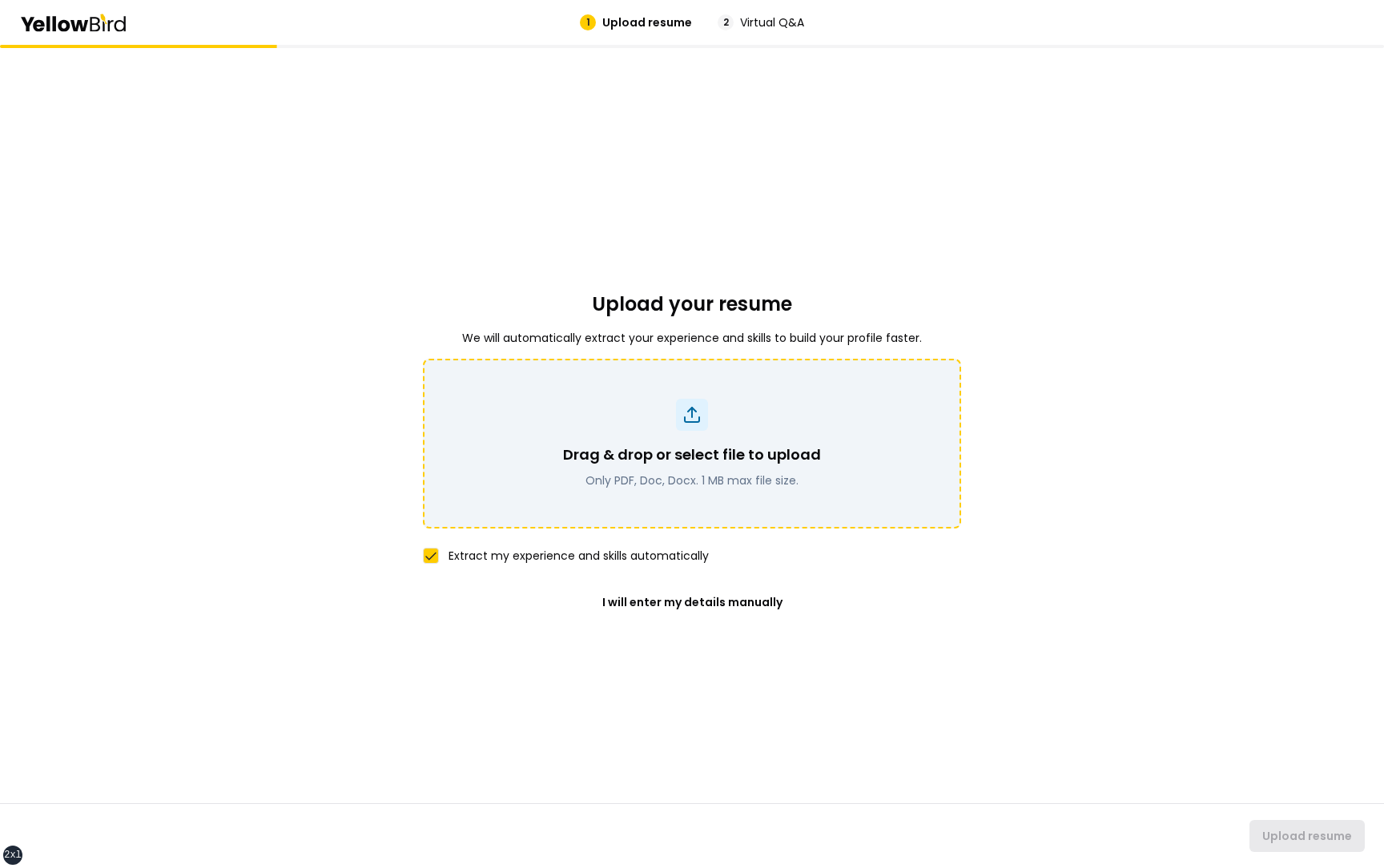
click at [705, 489] on div "Drag & drop or select file to upload Only PDF, Doc, Docx. 1 MB max file size." at bounding box center [692, 443] width 538 height 170
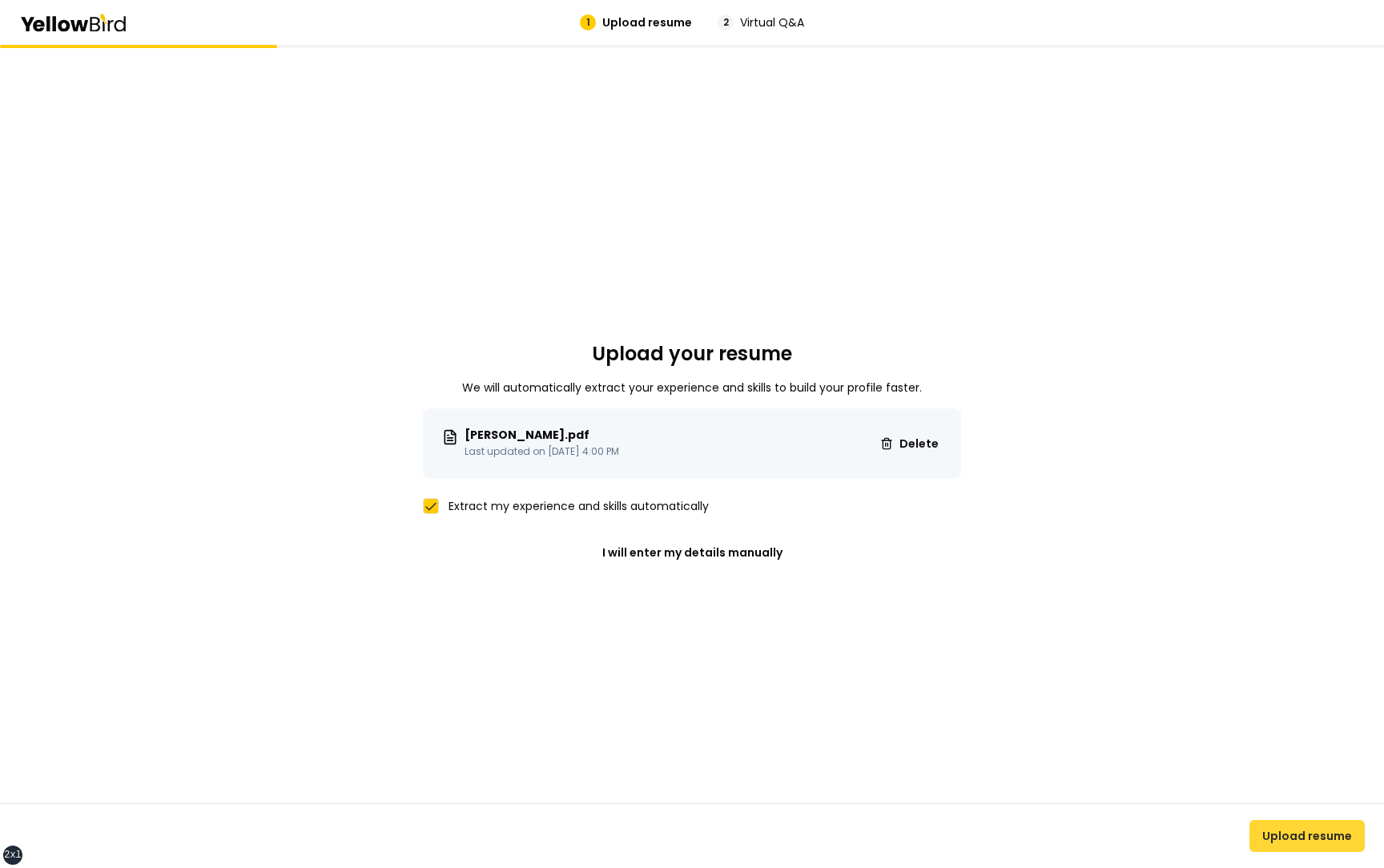
click at [1295, 836] on button "Upload resume" at bounding box center [1306, 836] width 115 height 32
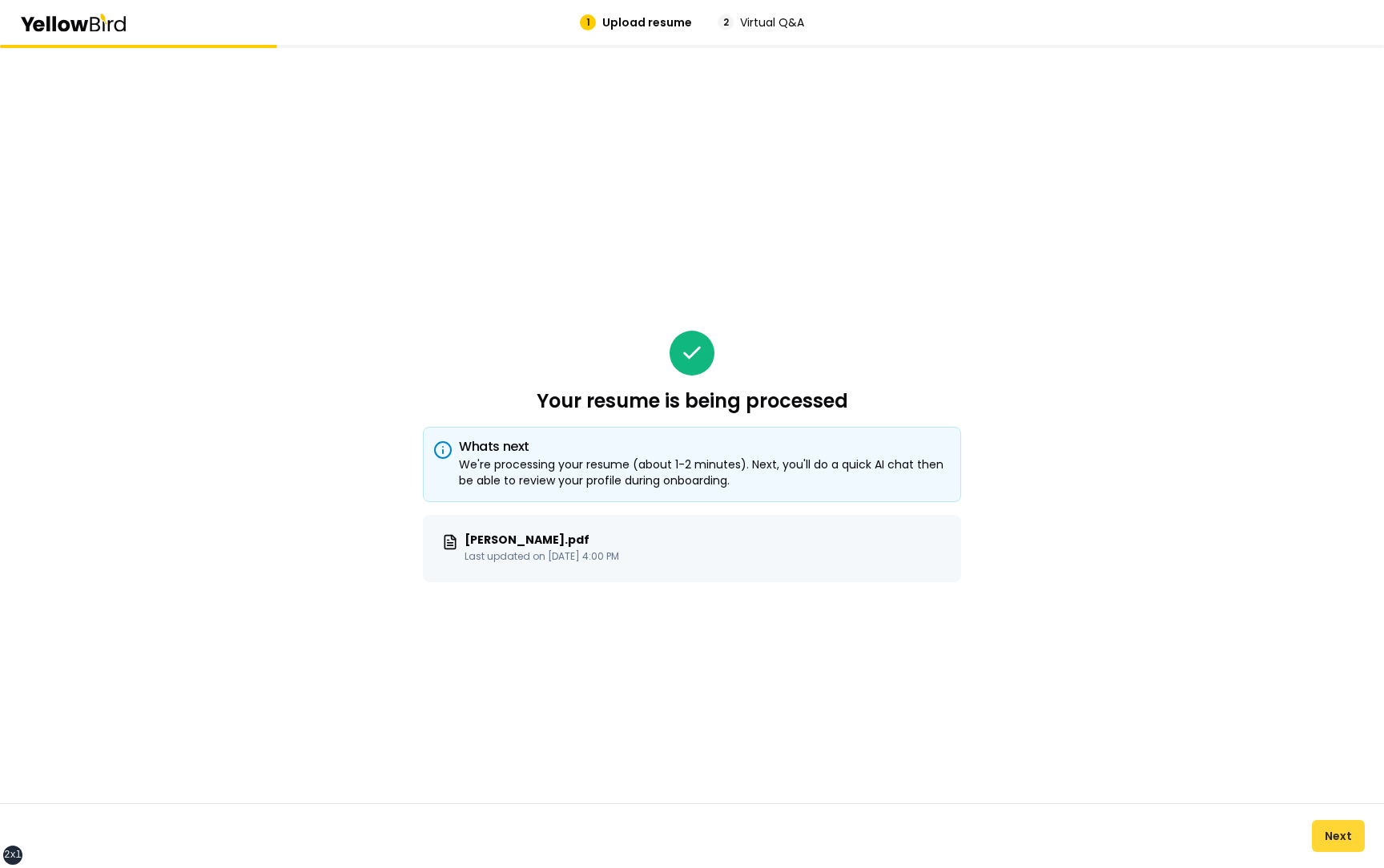
click at [1342, 834] on button "Next" at bounding box center [1338, 836] width 53 height 32
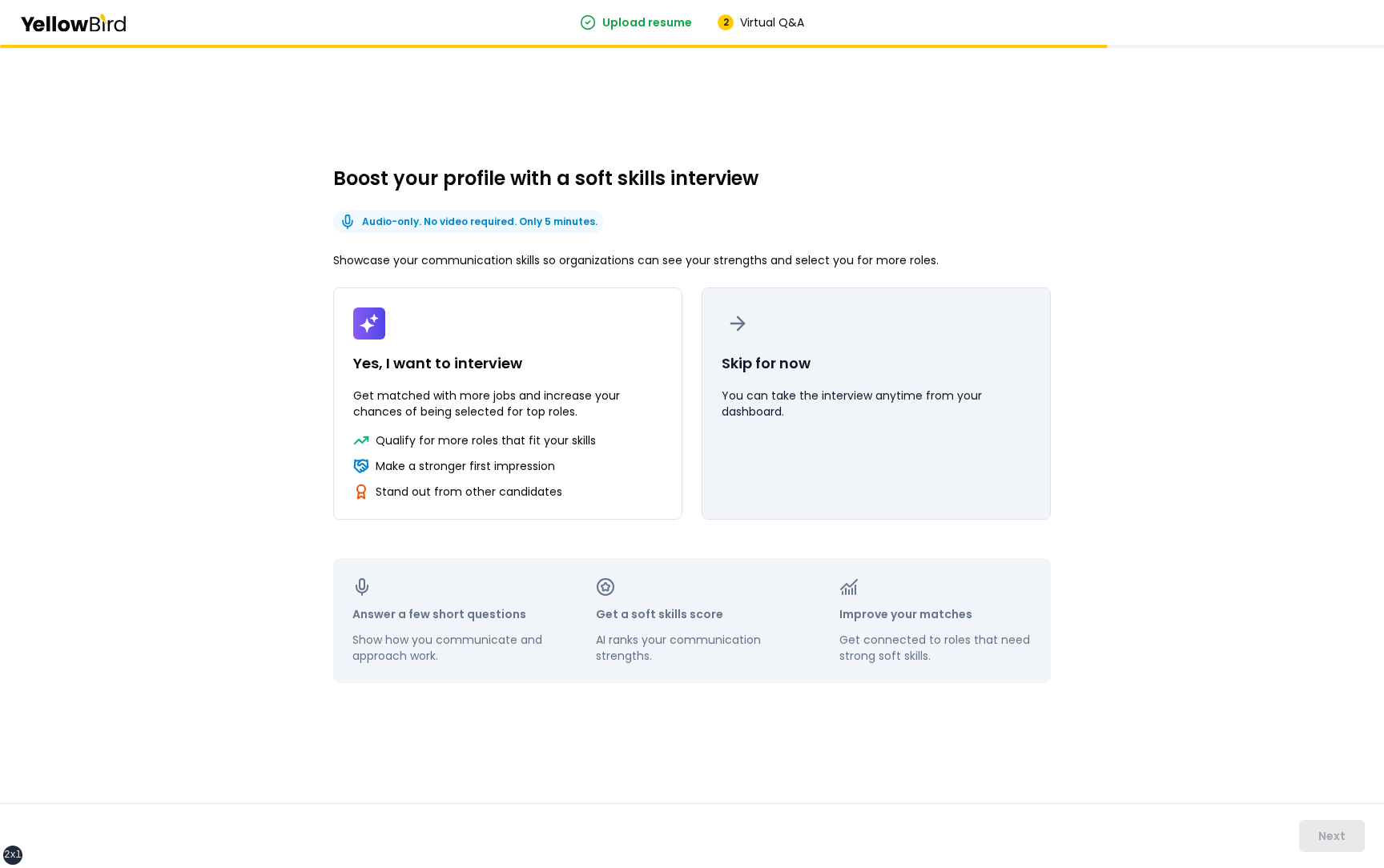
click at [913, 420] on button "Skip for now You can take the interview anytime from your dashboard." at bounding box center [876, 404] width 349 height 232
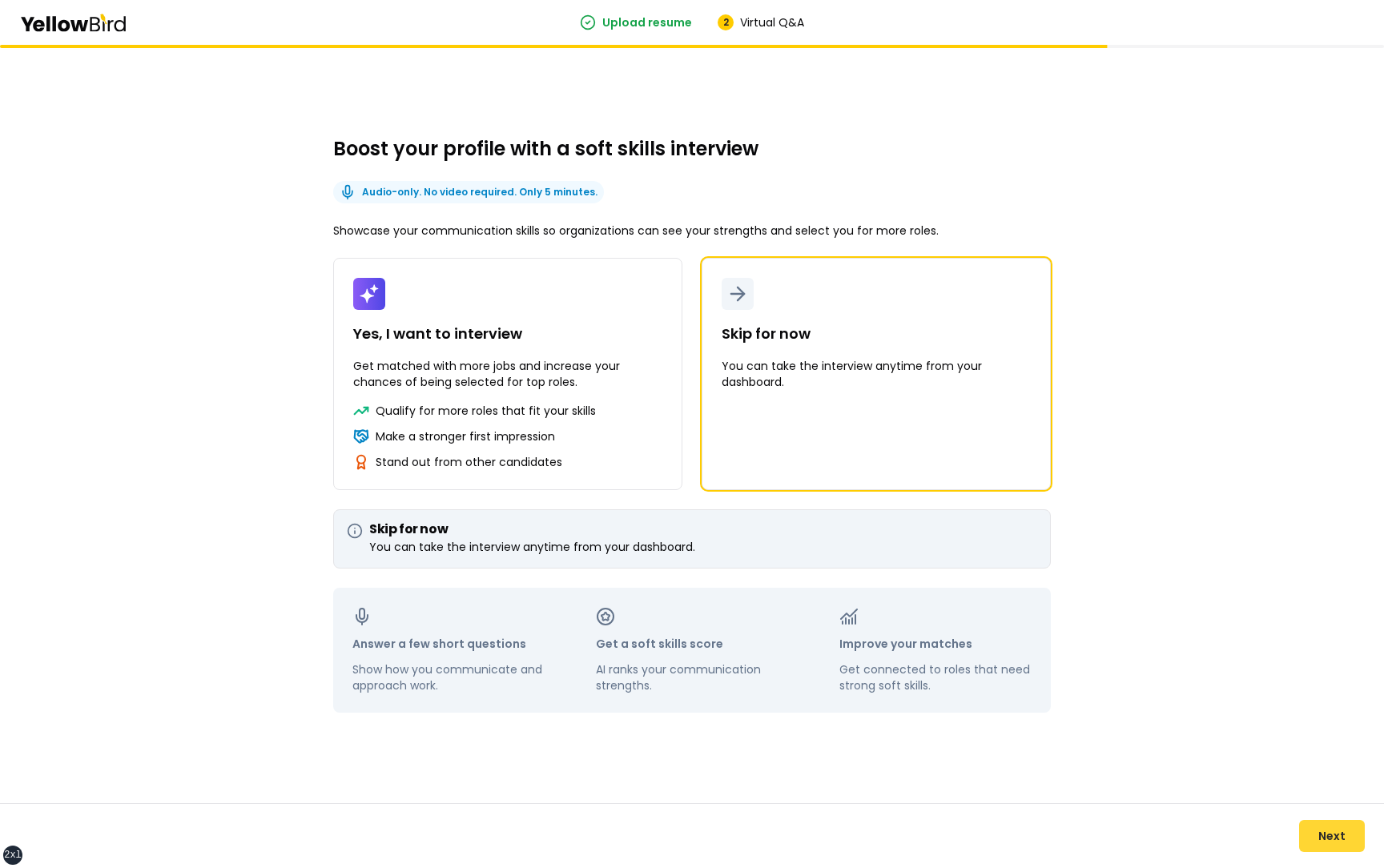
click at [1324, 833] on button "Next" at bounding box center [1331, 836] width 66 height 32
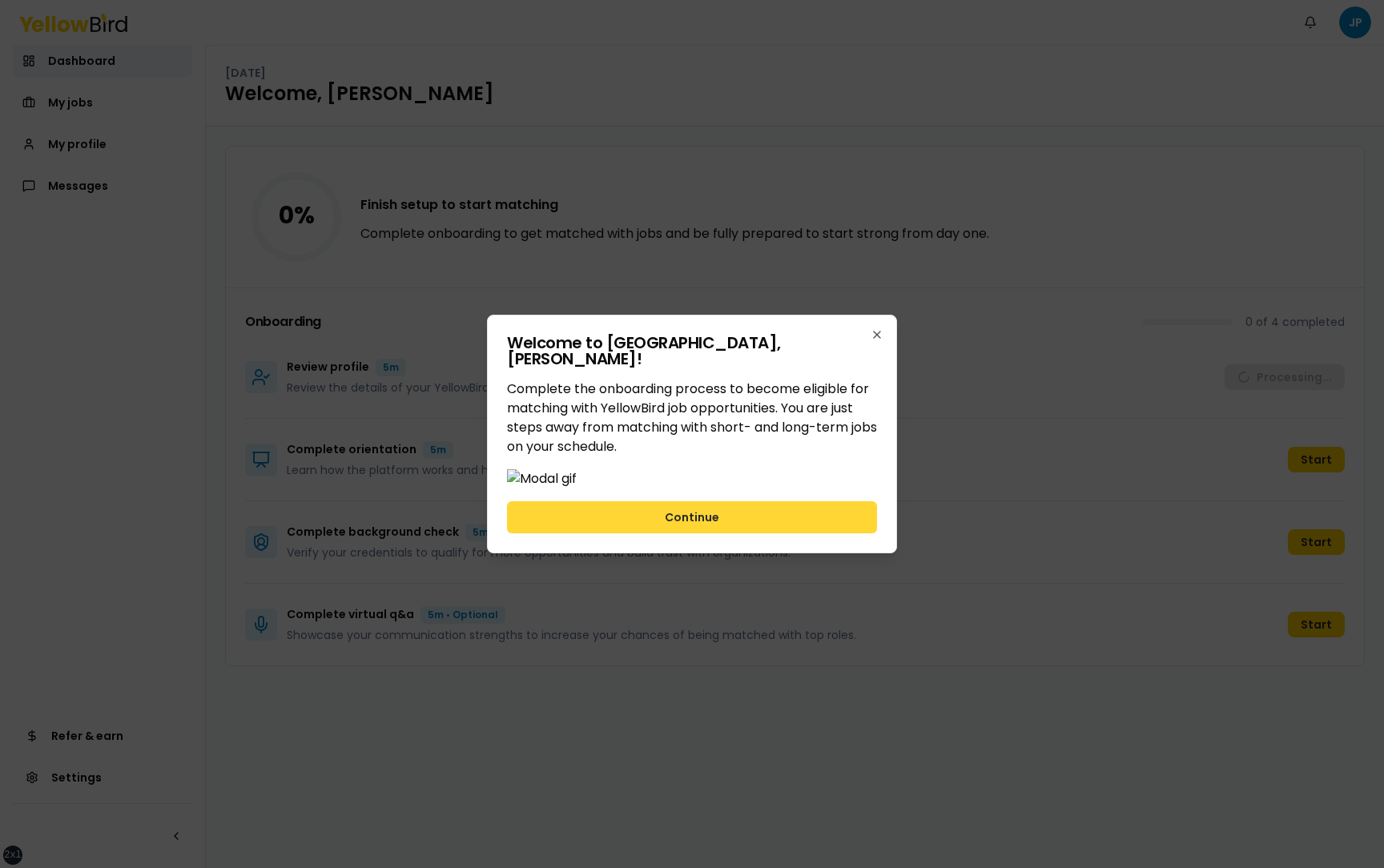
click at [820, 533] on button "Continue" at bounding box center [692, 517] width 370 height 32
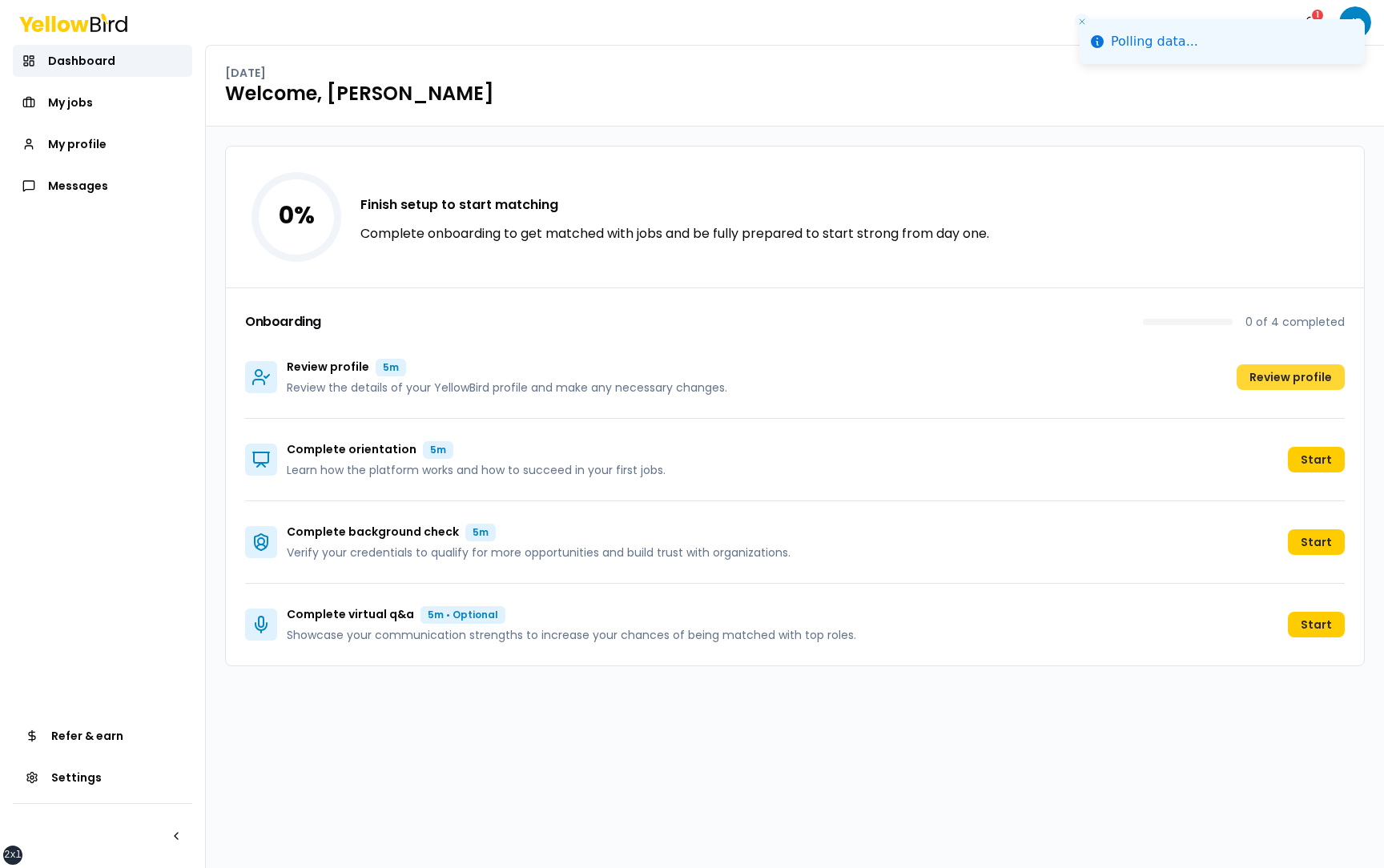
click at [1274, 376] on button "Review profile" at bounding box center [1290, 377] width 108 height 25
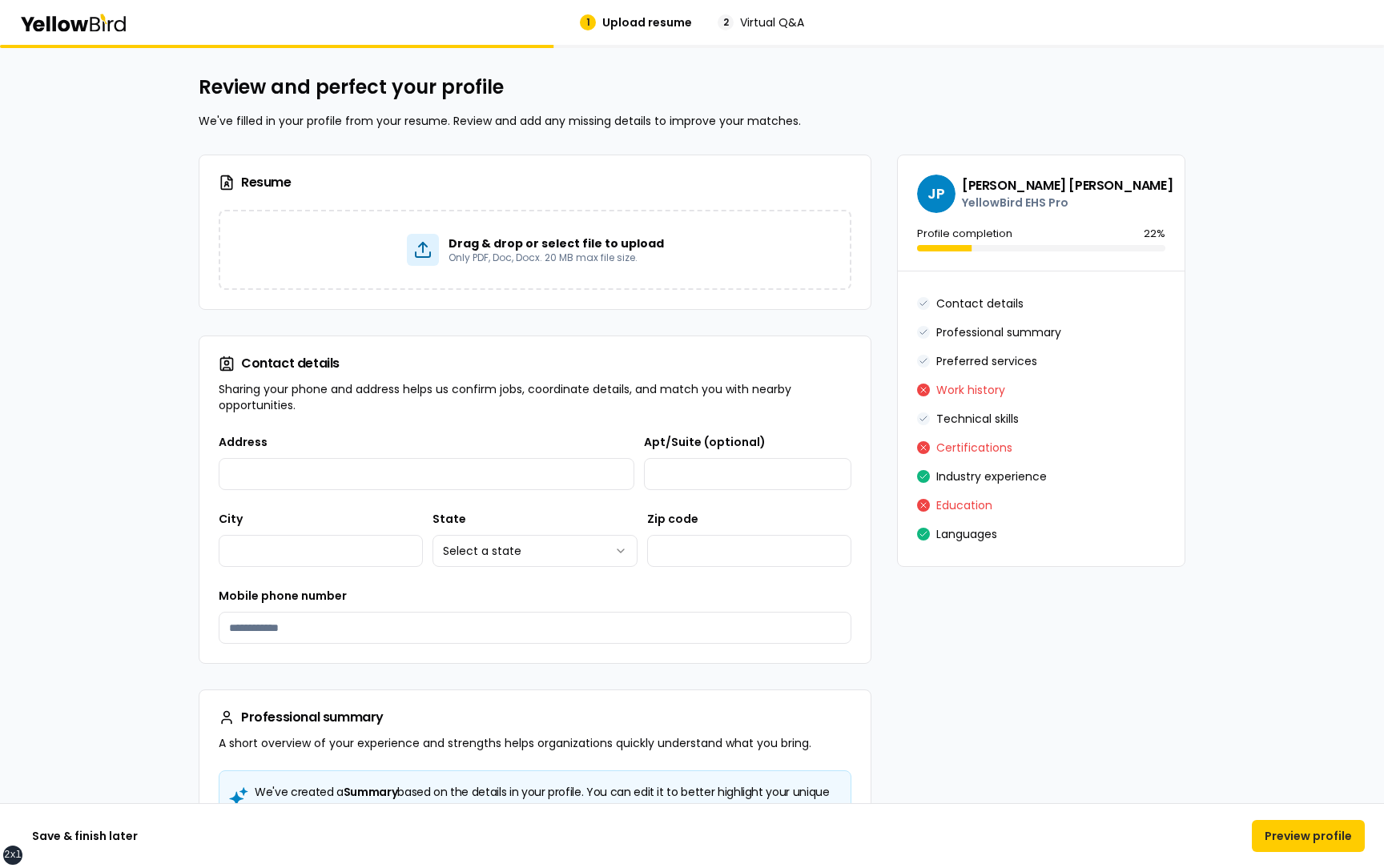
scroll to position [4, 0]
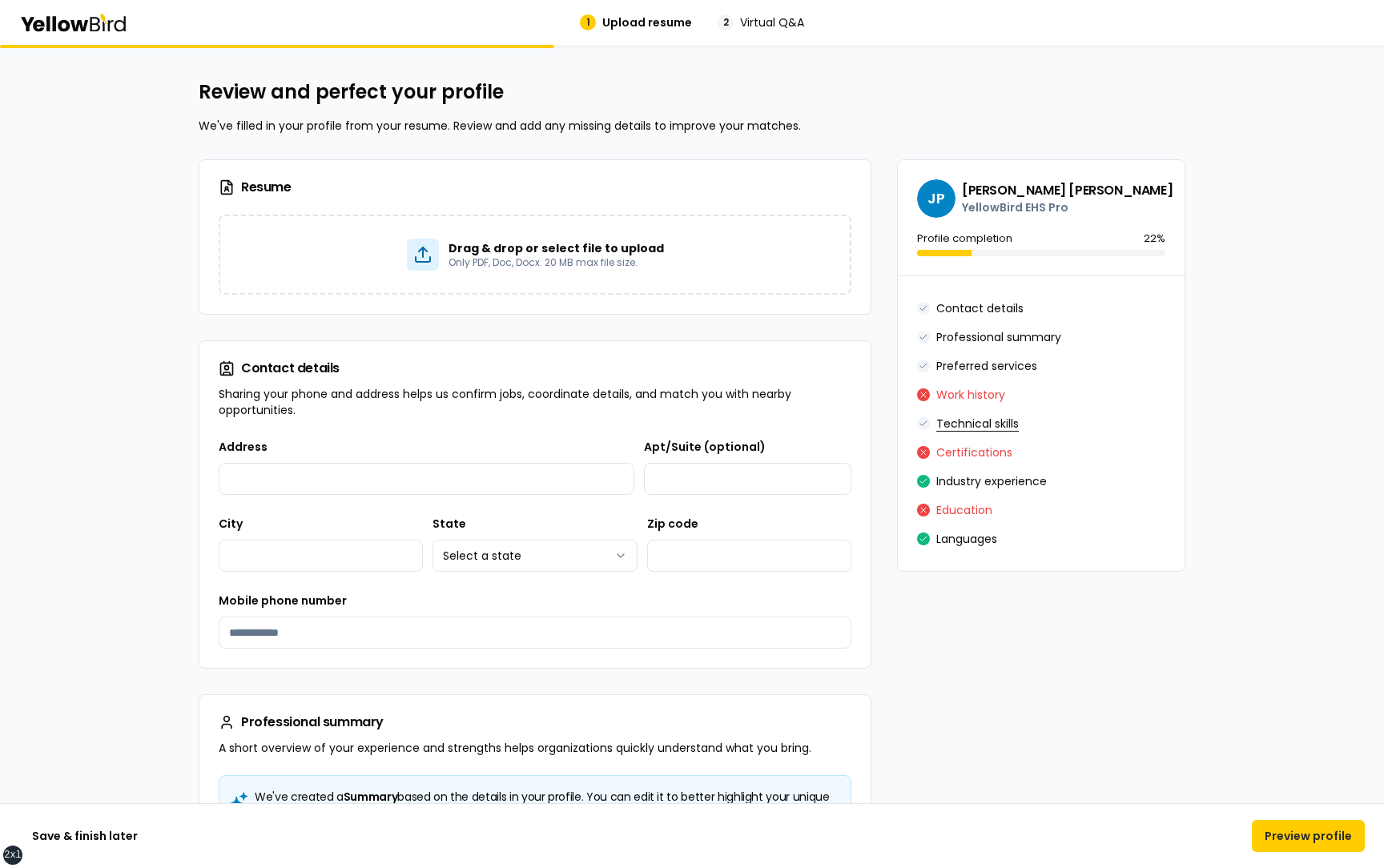
click at [991, 427] on button "Technical skills" at bounding box center [977, 423] width 83 height 25
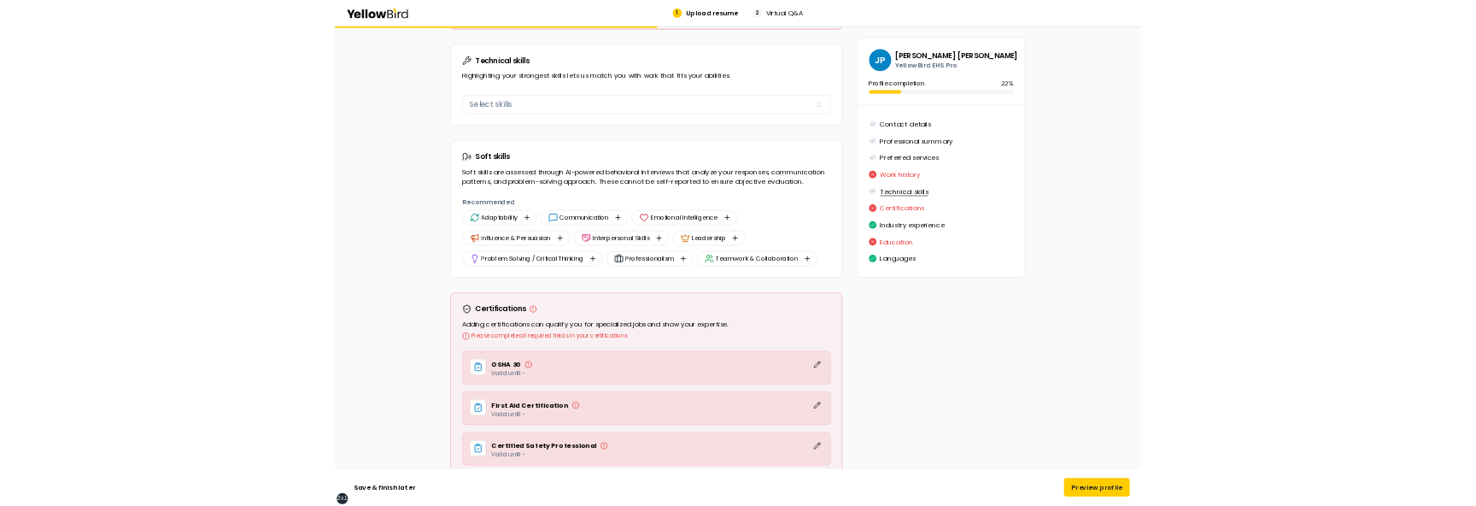
scroll to position [2668, 0]
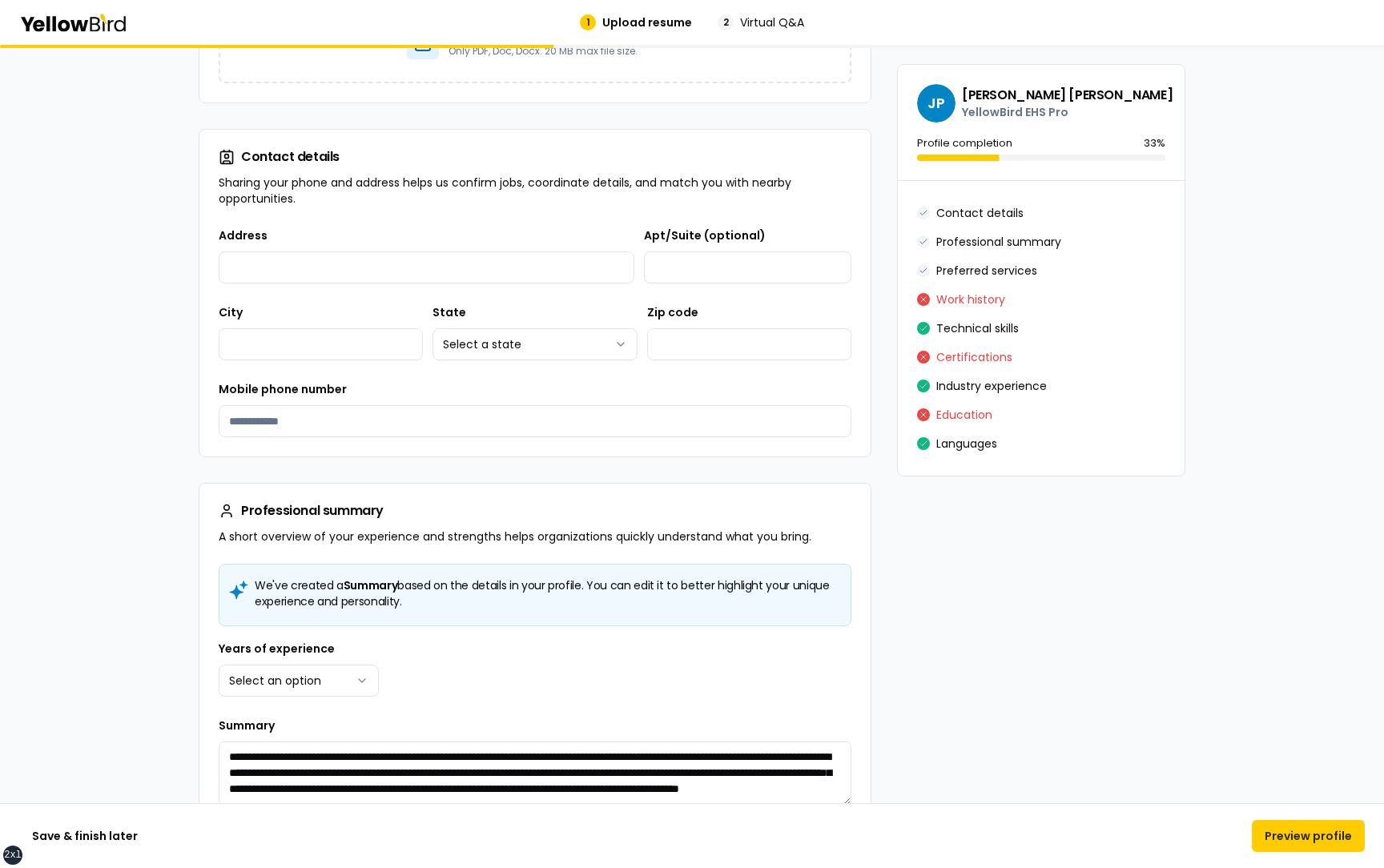
scroll to position [0, 0]
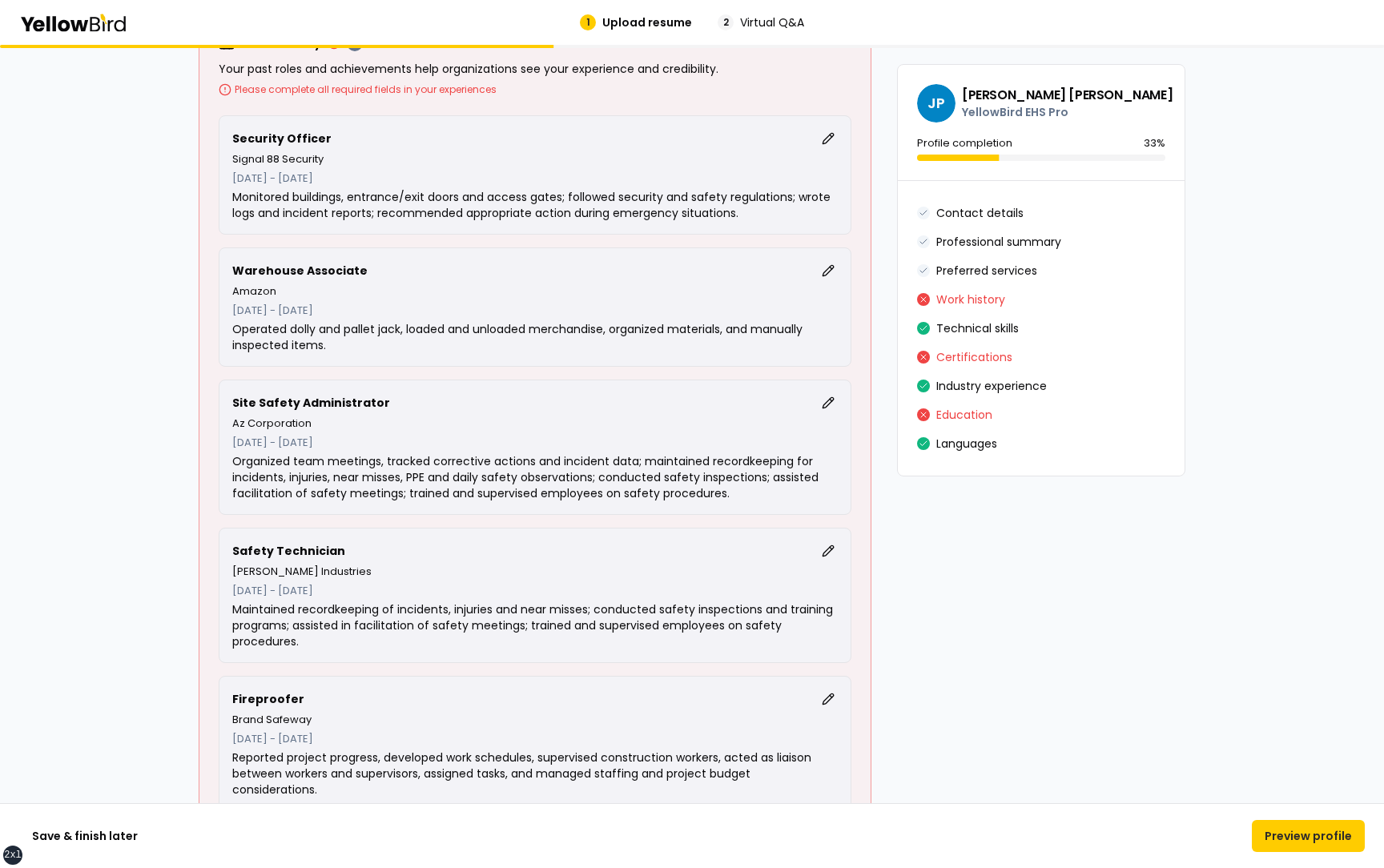
scroll to position [1227, 0]
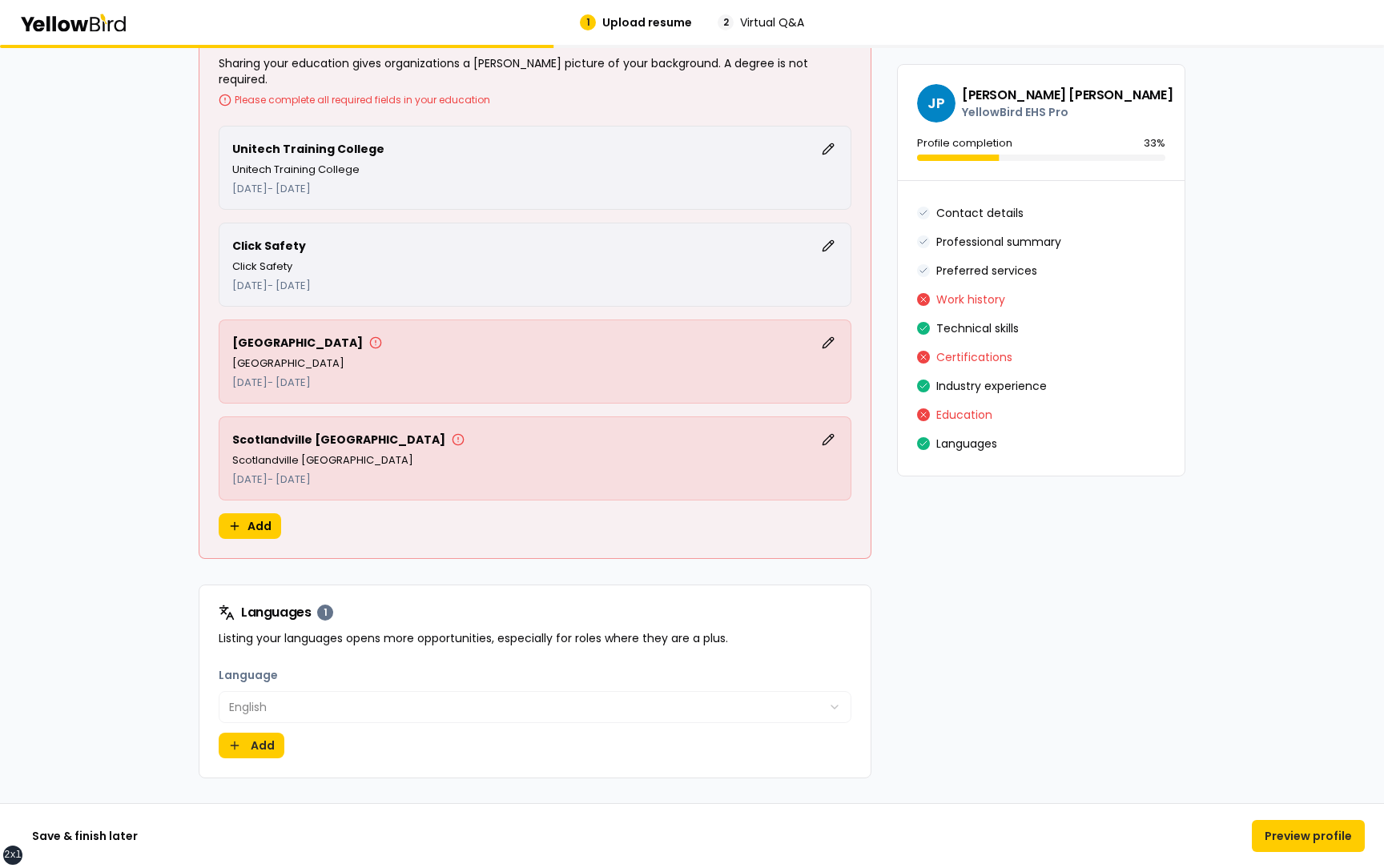
scroll to position [3987, 0]
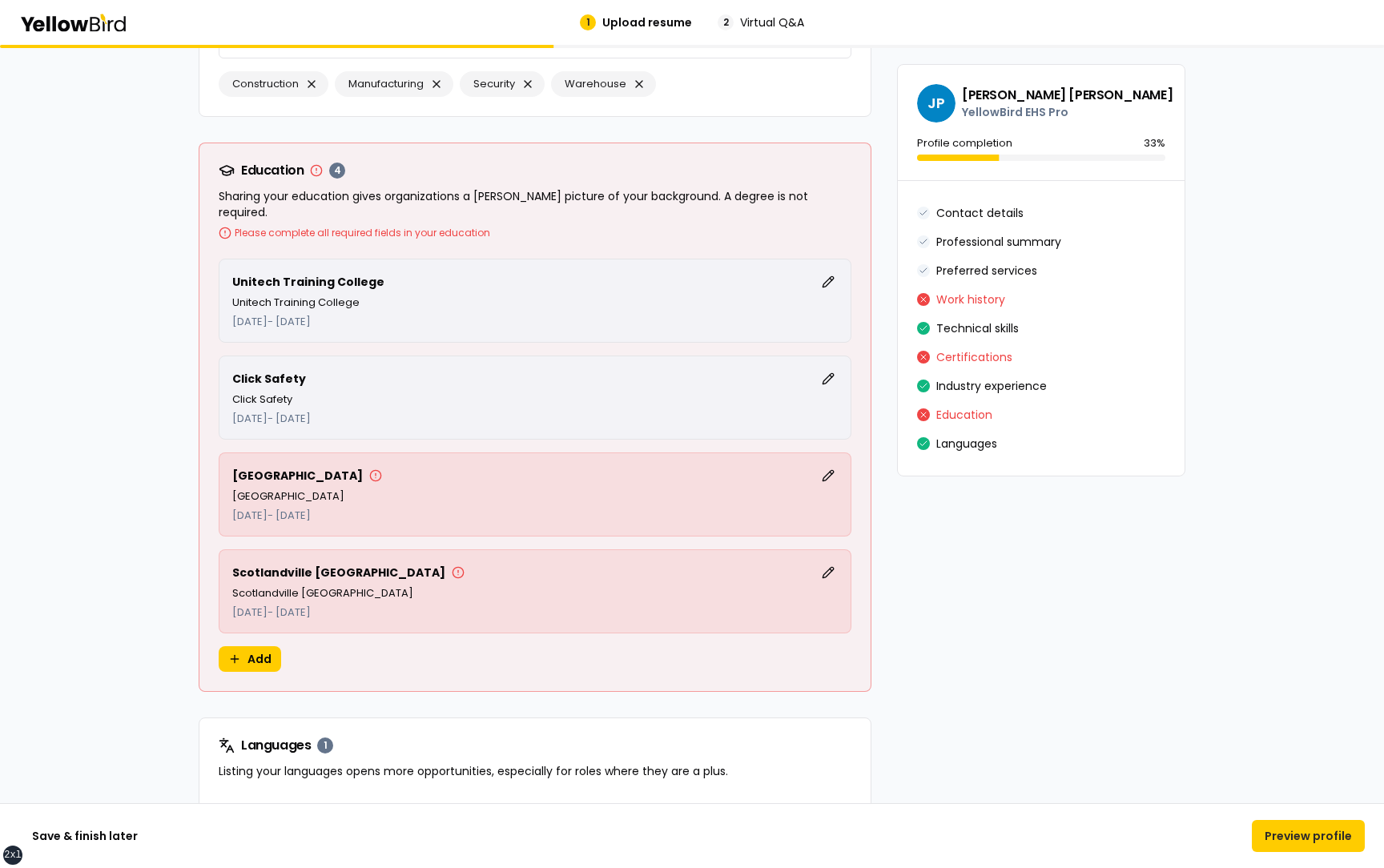
scroll to position [3843, 0]
